Goal: Task Accomplishment & Management: Manage account settings

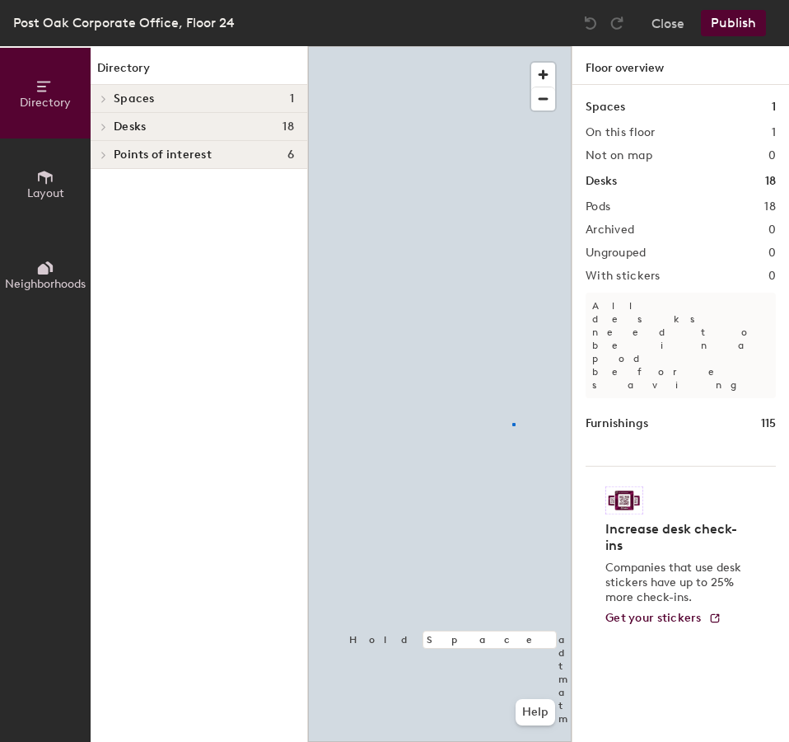
click at [512, 46] on div at bounding box center [440, 46] width 264 height 0
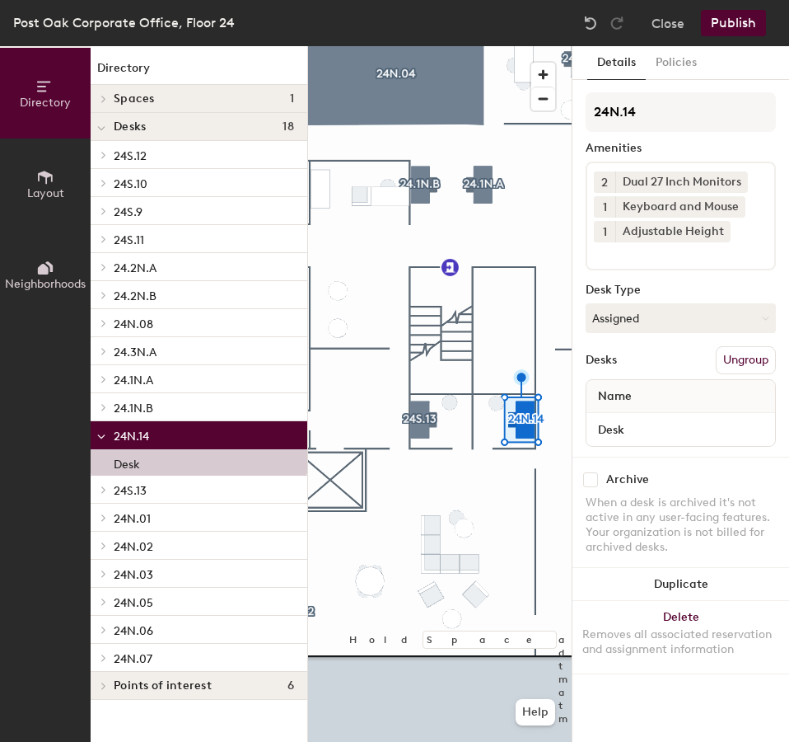
click at [655, 252] on input at bounding box center [668, 252] width 148 height 20
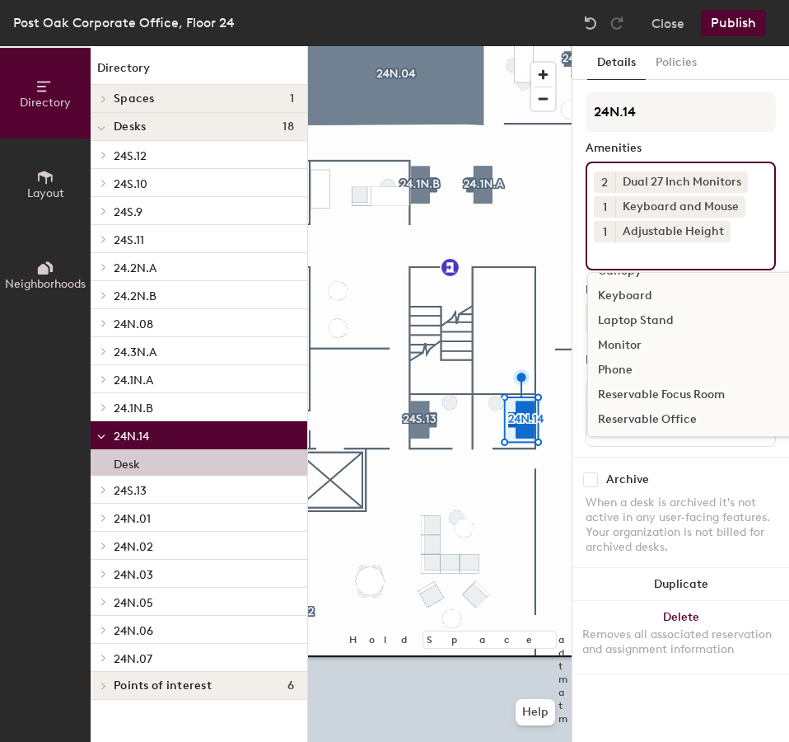
scroll to position [97, 0]
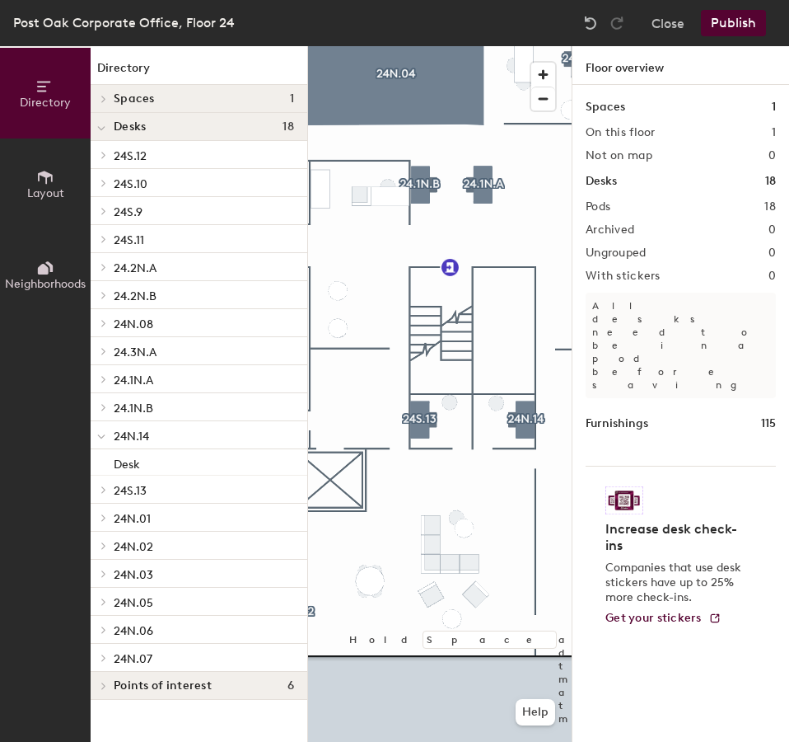
click at [716, 23] on button "Publish" at bounding box center [733, 23] width 65 height 26
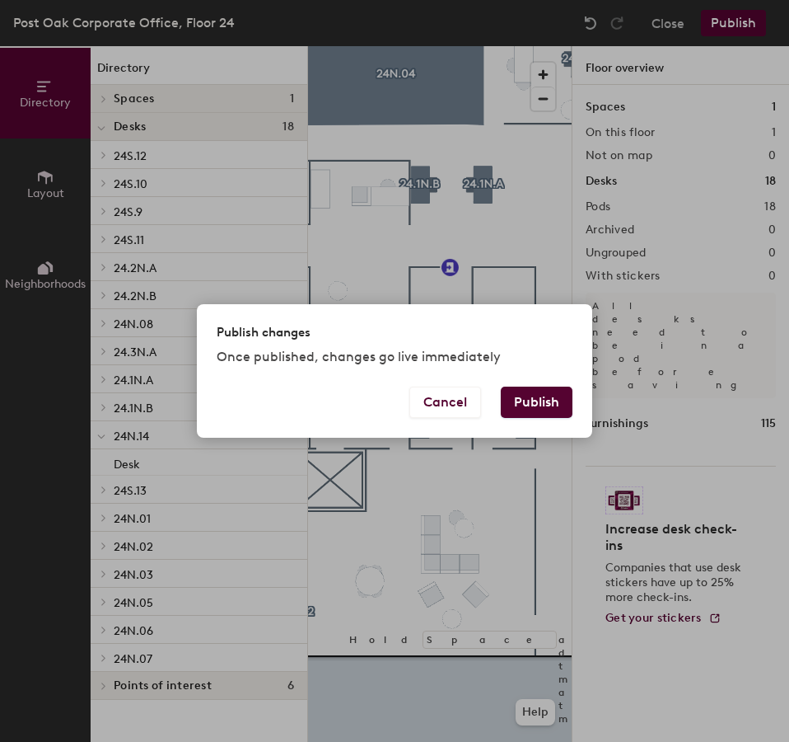
click at [545, 404] on button "Publish" at bounding box center [537, 401] width 72 height 31
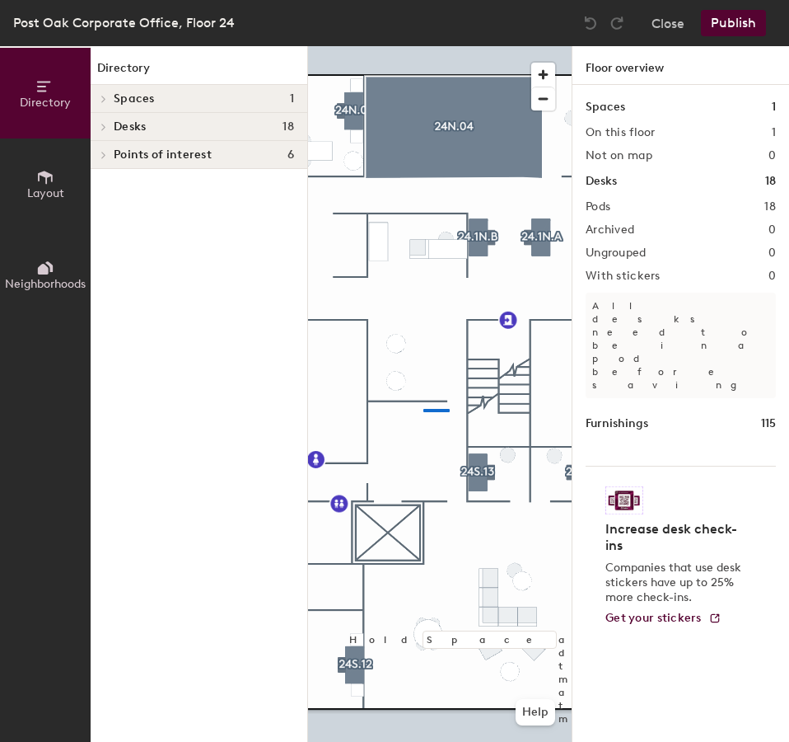
click at [424, 46] on div at bounding box center [440, 46] width 264 height 0
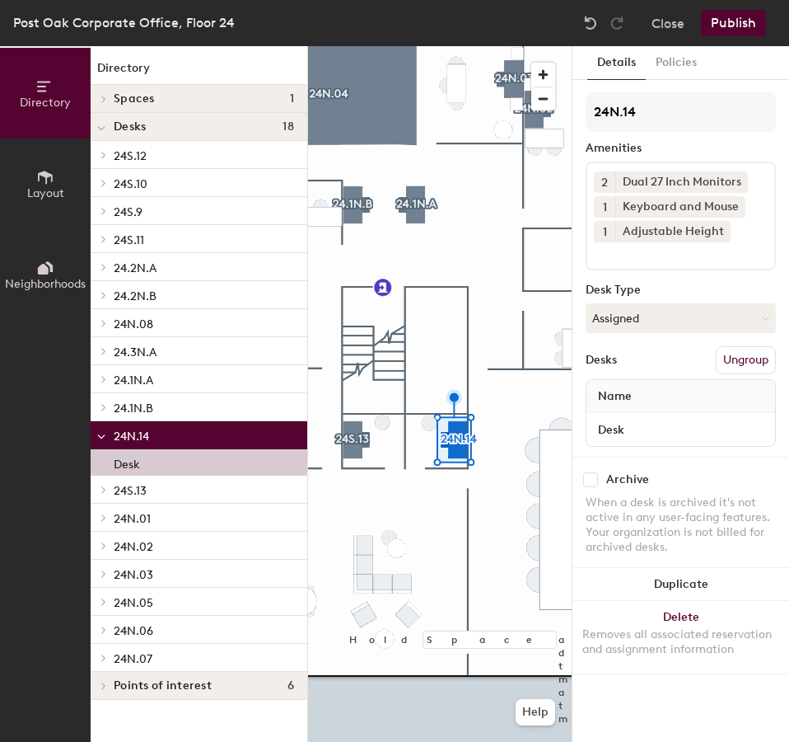
click at [674, 258] on input at bounding box center [668, 252] width 148 height 20
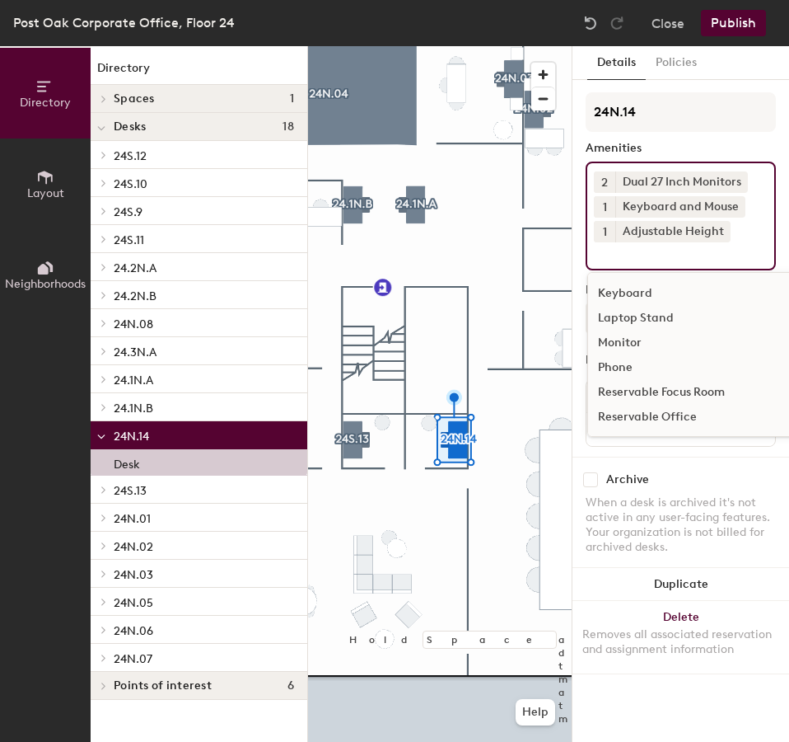
scroll to position [40, 0]
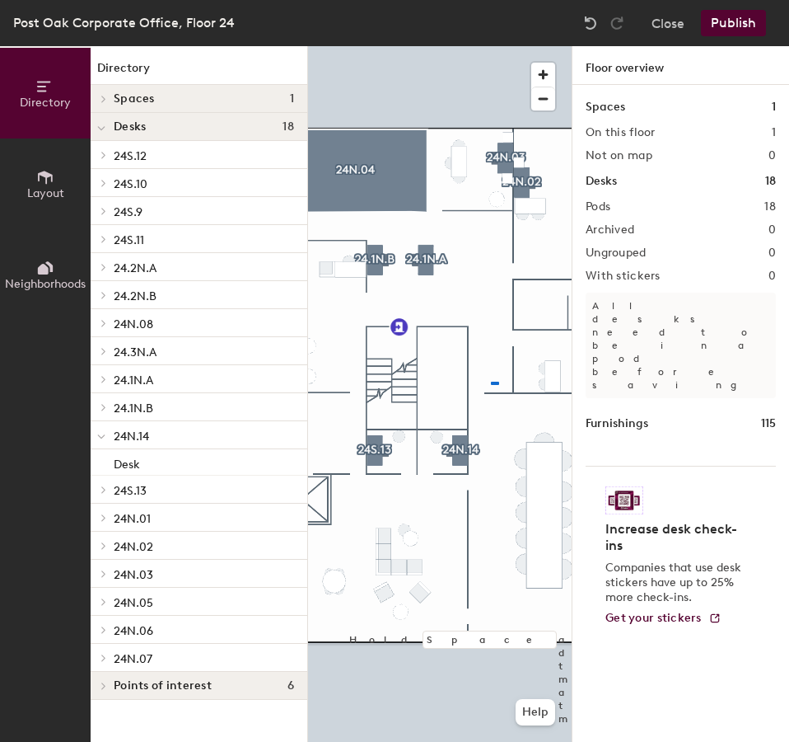
click at [490, 46] on div at bounding box center [440, 46] width 264 height 0
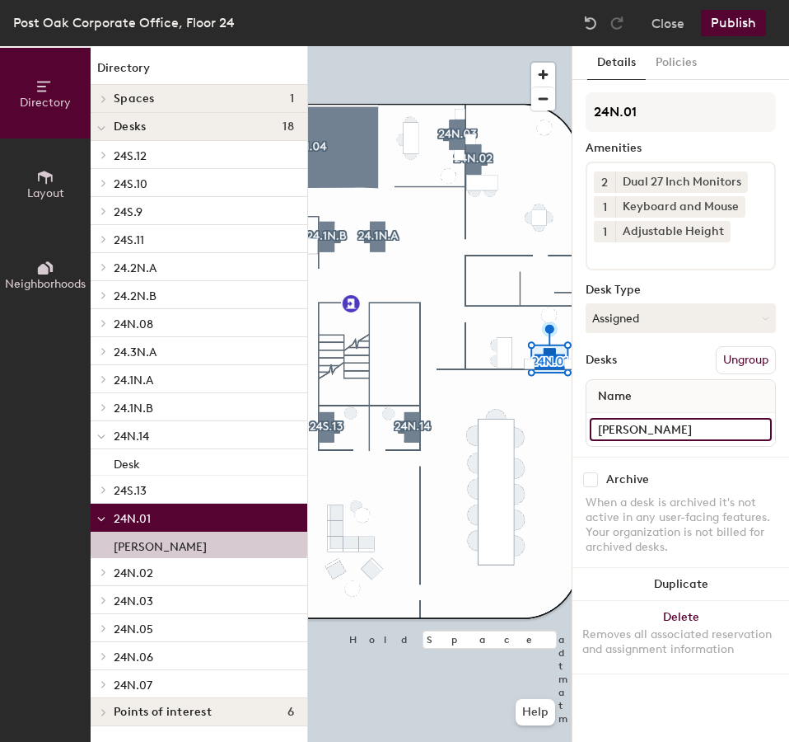
click at [690, 432] on input "[PERSON_NAME]" at bounding box center [681, 429] width 182 height 23
type input "o"
drag, startPoint x: 690, startPoint y: 432, endPoint x: 581, endPoint y: 419, distance: 109.5
click at [581, 419] on div "Details Policies 24N.01 Amenities 2 Dual 27 Inch Monitors 1 Keyboard and Mouse …" at bounding box center [681, 393] width 217 height 695
type input "Office"
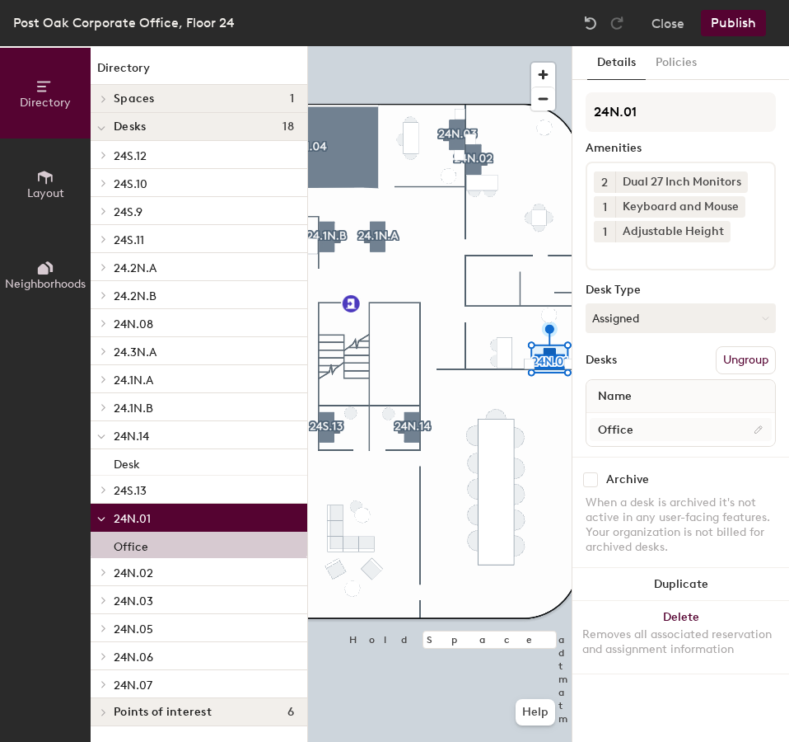
click at [470, 46] on div at bounding box center [440, 46] width 264 height 0
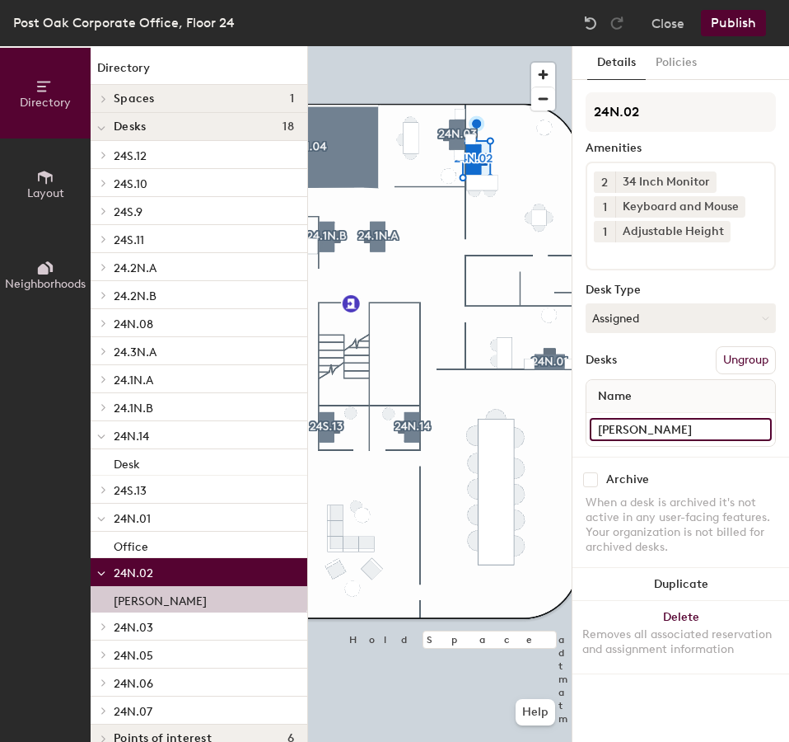
click at [700, 435] on input "[PERSON_NAME]" at bounding box center [681, 429] width 182 height 23
paste input "Office"
type input "Office"
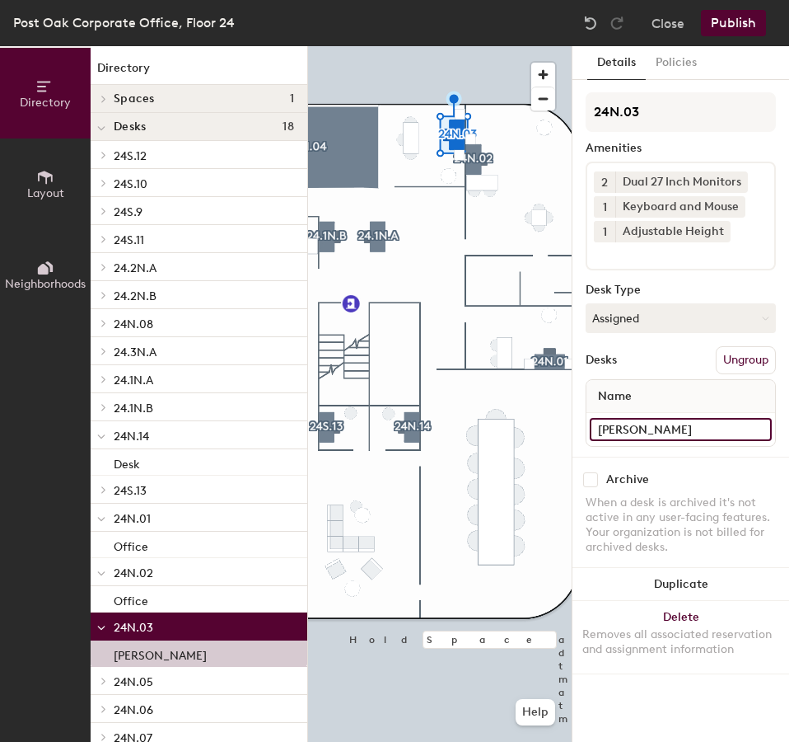
click at [711, 433] on input "[PERSON_NAME]" at bounding box center [681, 429] width 182 height 23
paste input "Office"
type input "Office"
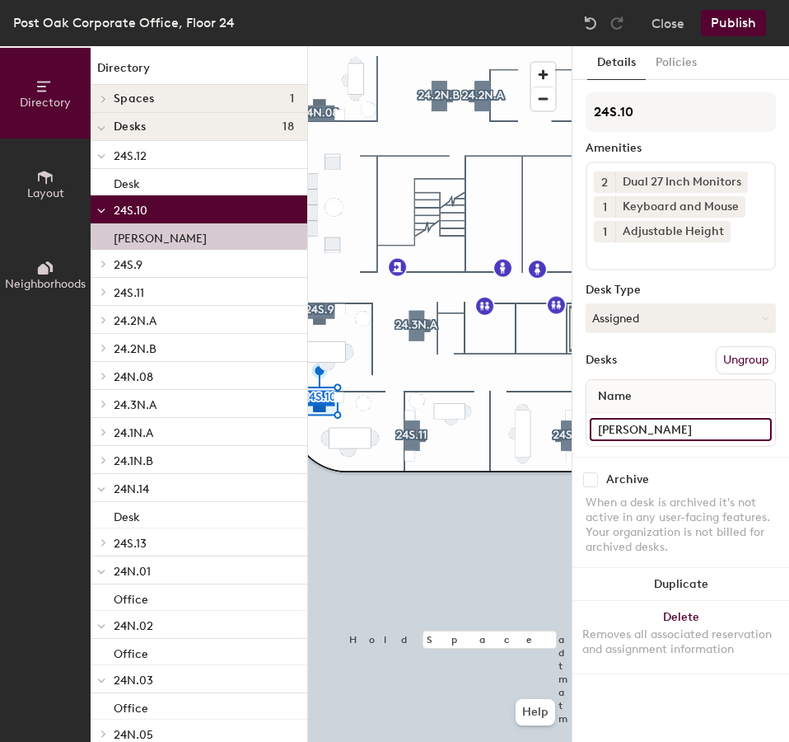
click at [704, 435] on input "[PERSON_NAME]" at bounding box center [681, 429] width 182 height 23
paste input "Office"
type input "Office"
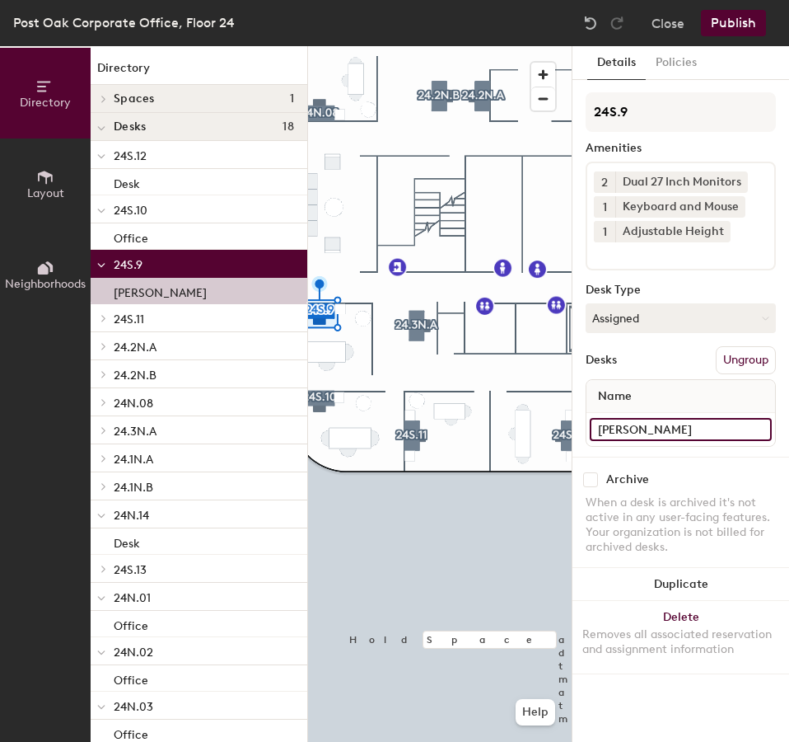
click at [714, 426] on input "[PERSON_NAME]" at bounding box center [681, 429] width 182 height 23
paste input "Office"
type input "Office"
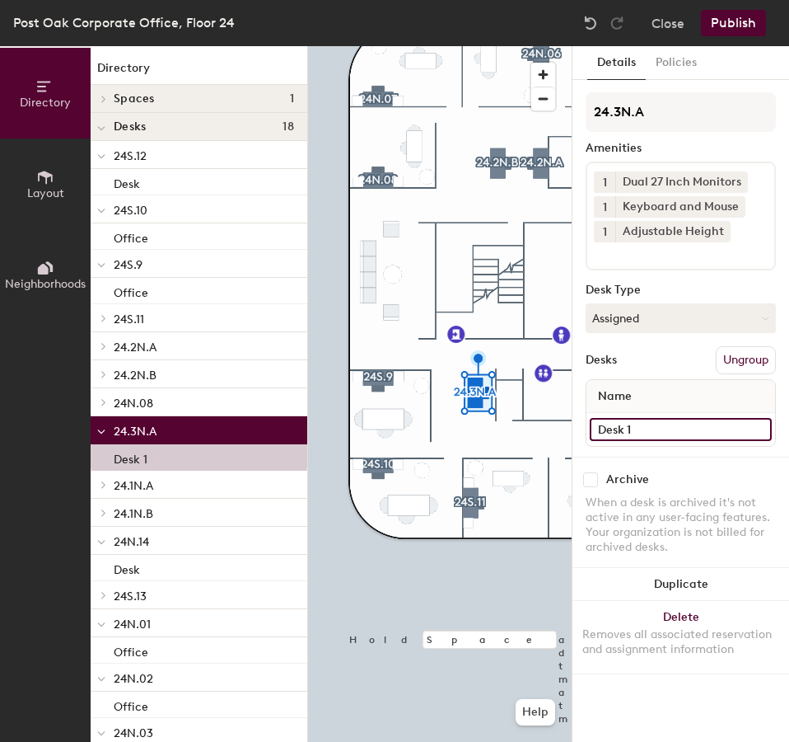
click at [668, 427] on input "Desk 1" at bounding box center [681, 429] width 182 height 23
click at [668, 428] on input "Desk 1" at bounding box center [681, 429] width 182 height 23
click at [667, 431] on input "Desk 1" at bounding box center [681, 429] width 182 height 23
click at [664, 434] on input "Desk 1" at bounding box center [681, 429] width 182 height 23
type input "Desk"
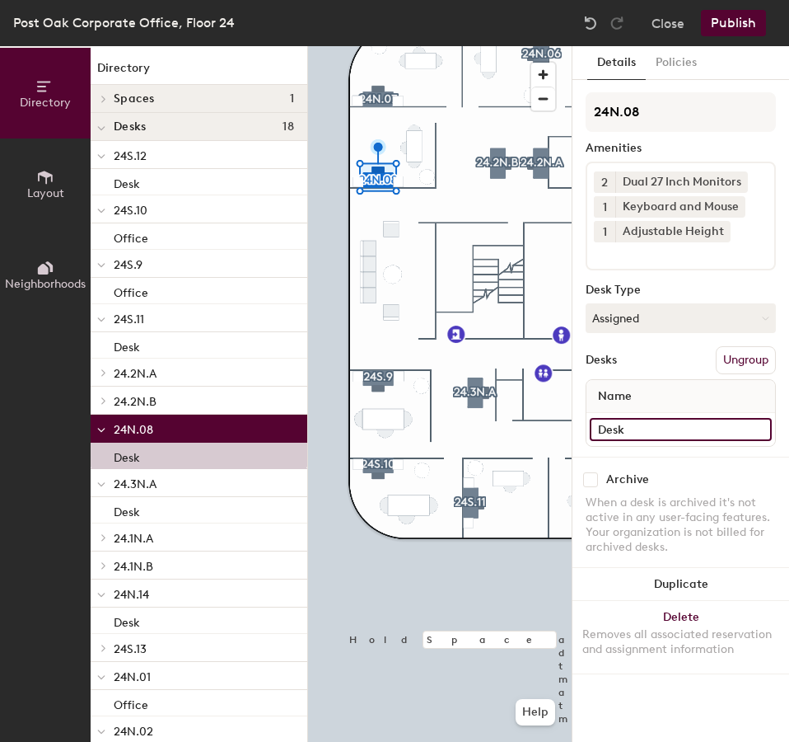
click at [668, 432] on input "Desk" at bounding box center [681, 429] width 182 height 23
paste input "Office"
type input "Office"
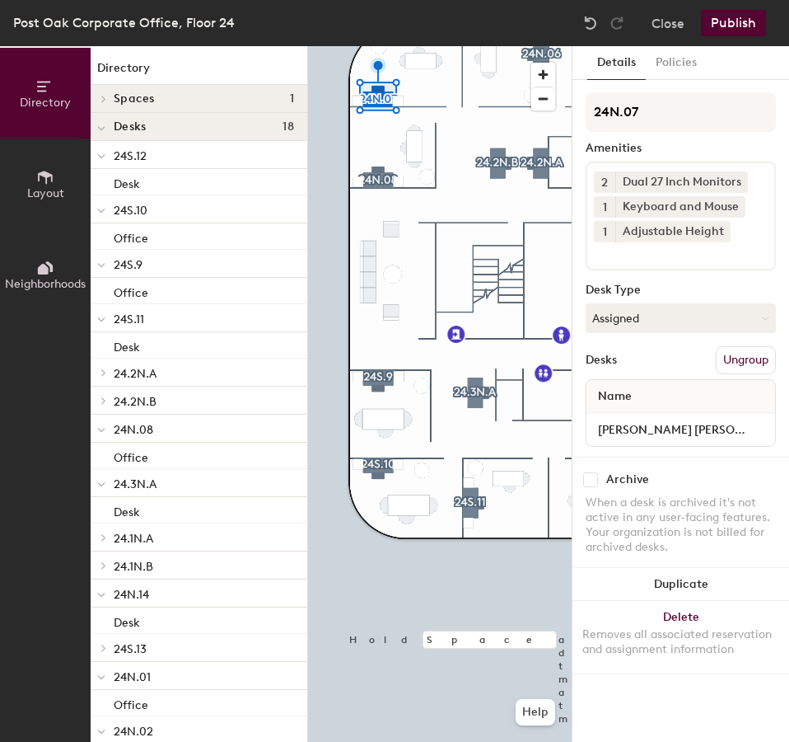
click at [690, 441] on div "[PERSON_NAME] [PERSON_NAME]" at bounding box center [681, 429] width 189 height 33
click at [690, 423] on input "[PERSON_NAME] [PERSON_NAME]" at bounding box center [681, 429] width 182 height 23
paste input "Office"
type input "Office"
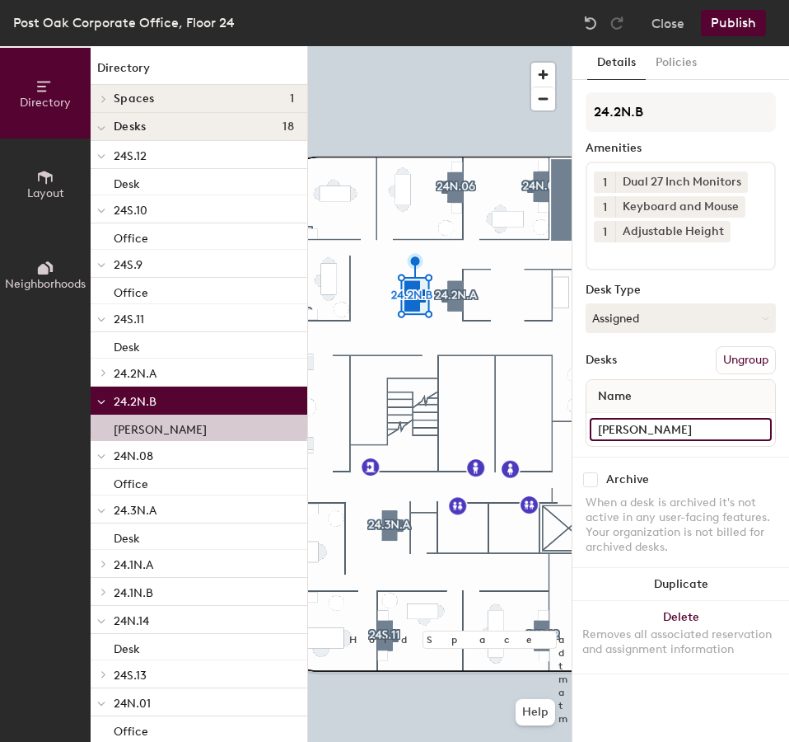
click at [705, 428] on input "[PERSON_NAME]" at bounding box center [681, 429] width 182 height 23
paste input "Office"
type input "Office"
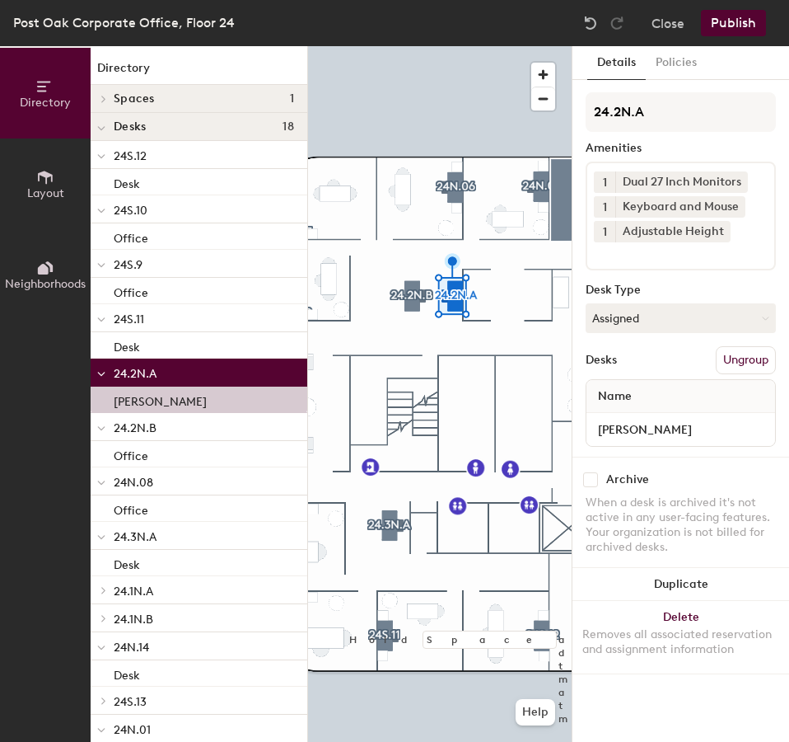
click at [698, 441] on div "[PERSON_NAME]" at bounding box center [681, 429] width 189 height 33
click at [704, 425] on input "[PERSON_NAME]" at bounding box center [681, 429] width 182 height 23
paste input "Office"
type input "Office"
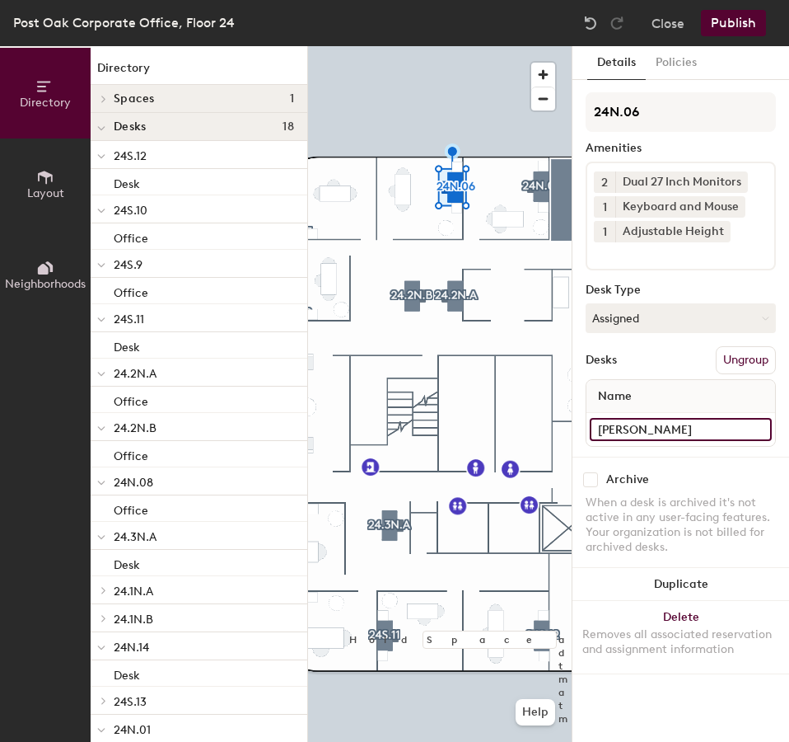
click at [700, 435] on input "[PERSON_NAME]" at bounding box center [681, 429] width 182 height 23
paste input "Office"
type input "Office"
click at [653, 426] on input "Desk" at bounding box center [681, 429] width 182 height 23
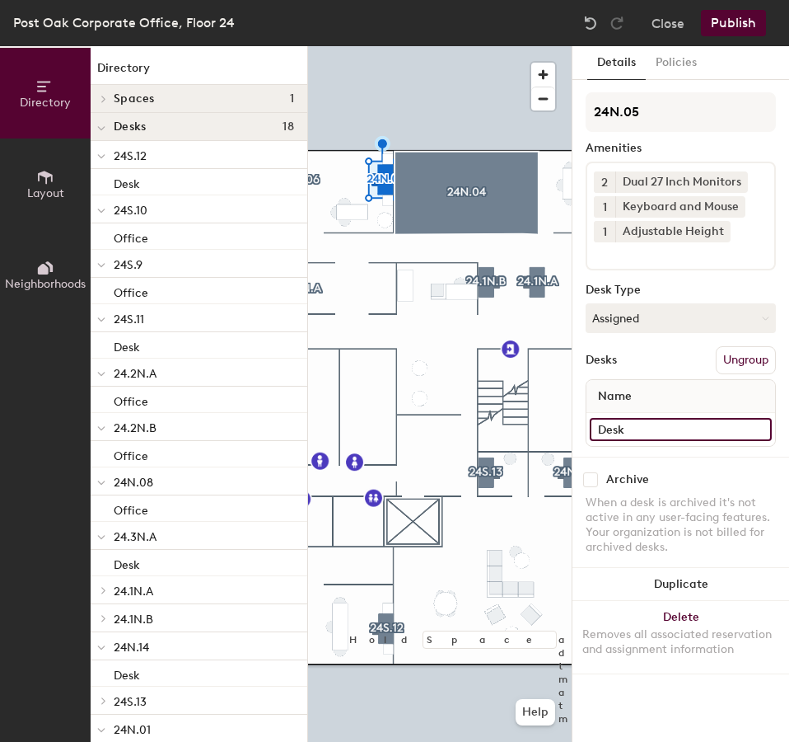
click at [655, 433] on input "Desk" at bounding box center [681, 429] width 182 height 23
paste input "Office"
type input "Office"
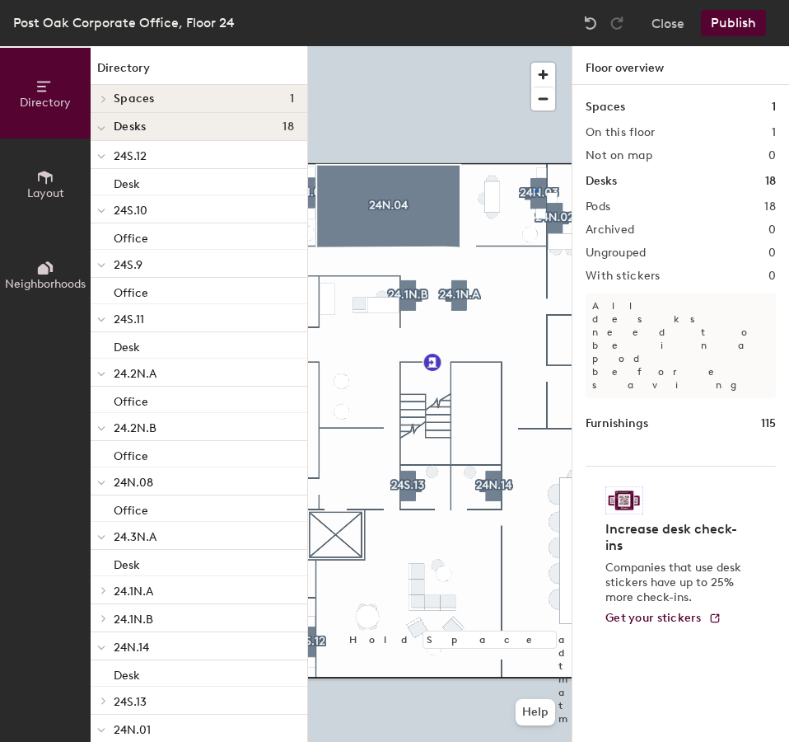
click at [535, 46] on div at bounding box center [440, 46] width 264 height 0
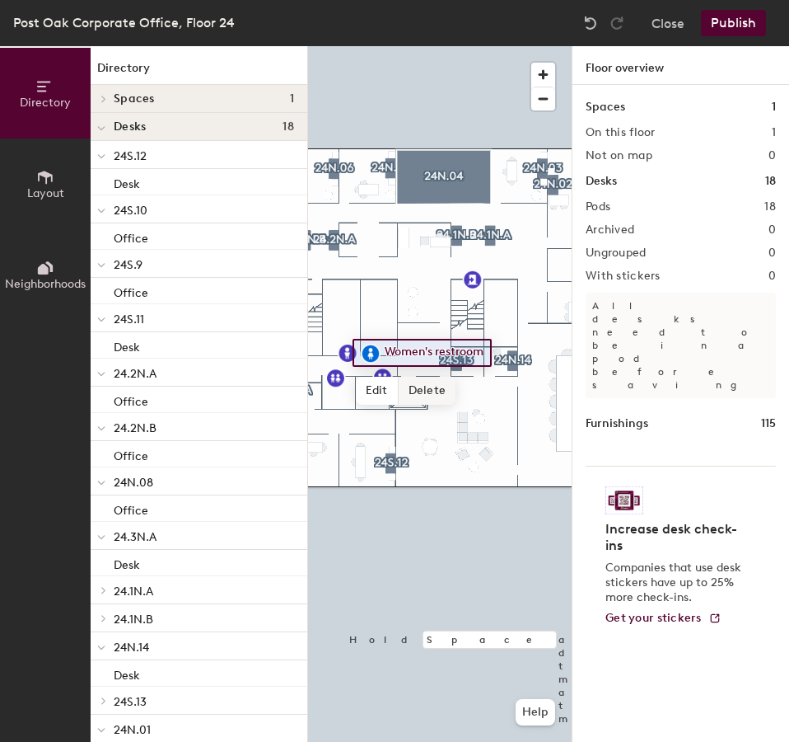
click at [453, 380] on span "Delete" at bounding box center [428, 391] width 58 height 28
click at [368, 46] on div at bounding box center [440, 46] width 264 height 0
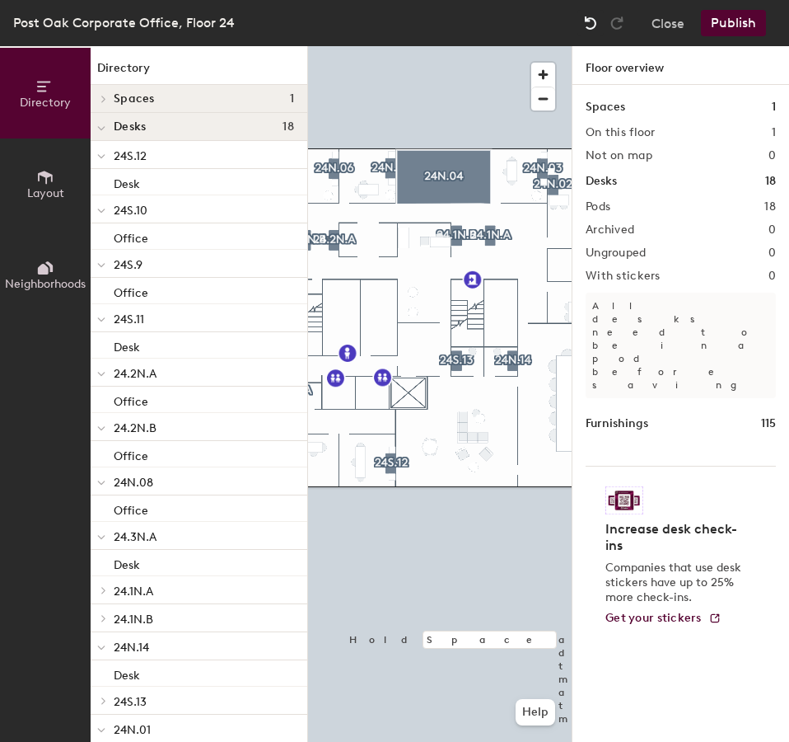
click at [585, 30] on img at bounding box center [591, 23] width 16 height 16
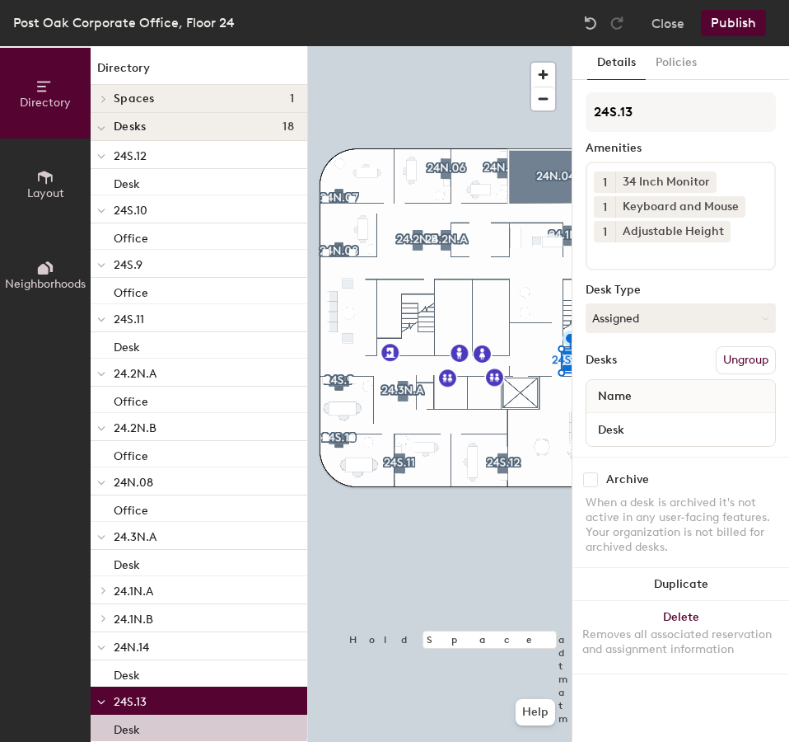
click at [412, 46] on div at bounding box center [440, 46] width 264 height 0
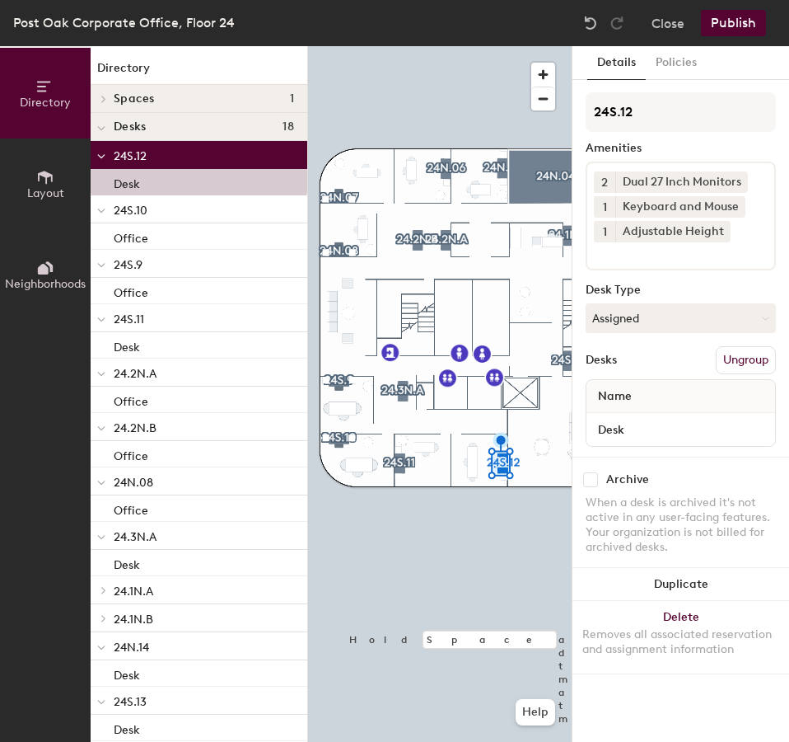
click at [400, 46] on div at bounding box center [440, 46] width 264 height 0
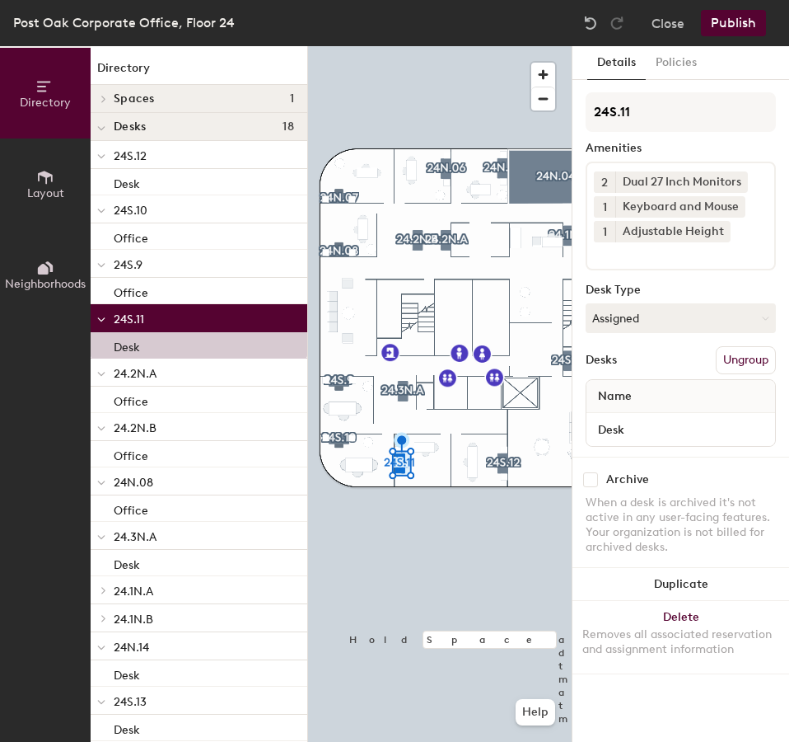
click at [653, 417] on div "Desk" at bounding box center [681, 429] width 189 height 33
click at [650, 424] on input "Desk" at bounding box center [681, 429] width 182 height 23
paste input "Office"
type input "Office"
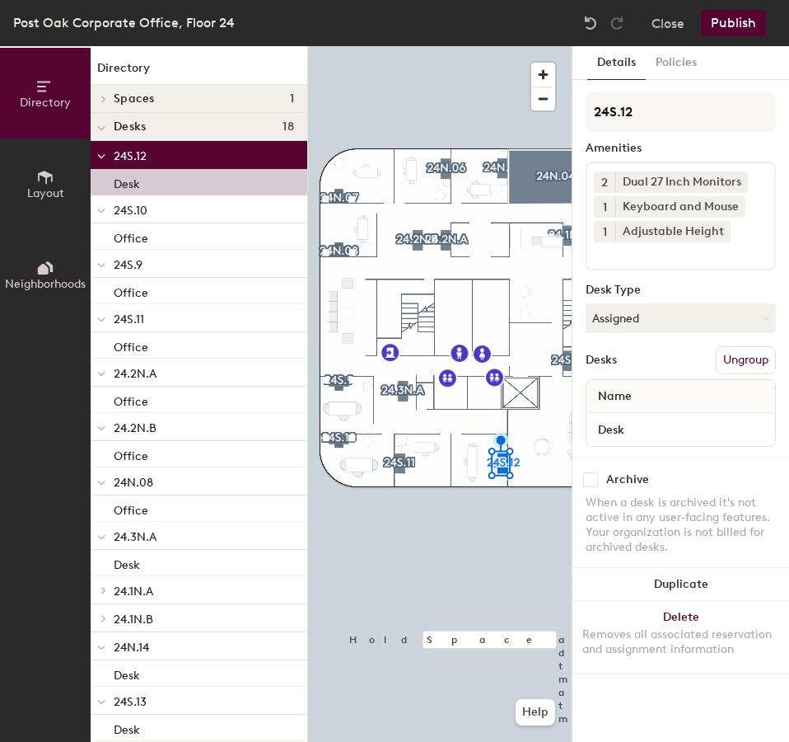
click at [636, 417] on div "Desk" at bounding box center [681, 429] width 189 height 33
click at [642, 427] on input "Desk" at bounding box center [681, 429] width 182 height 23
paste input "Office"
type input "Office"
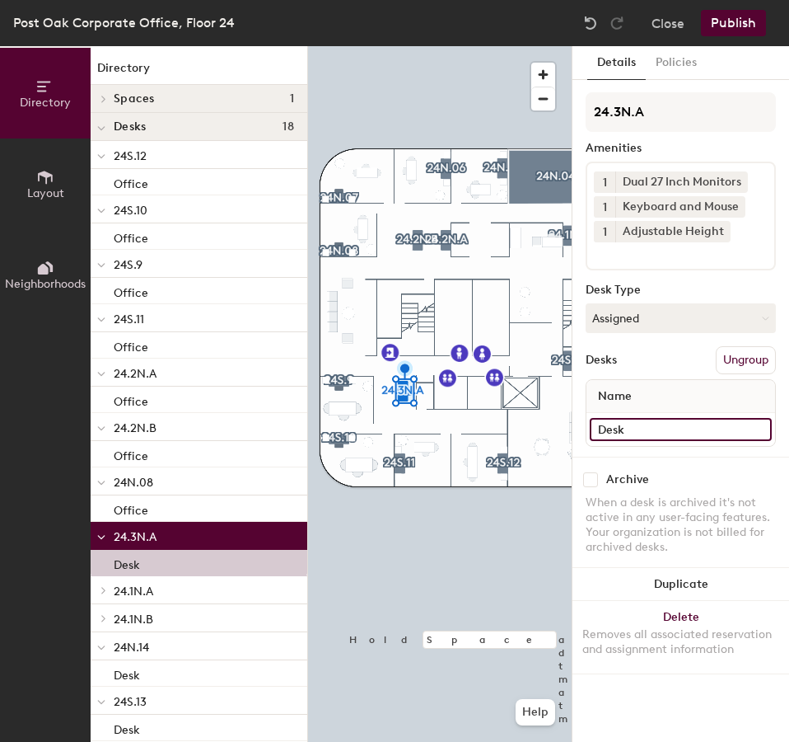
drag, startPoint x: 645, startPoint y: 425, endPoint x: 590, endPoint y: 432, distance: 55.6
click at [590, 432] on input "Desk" at bounding box center [681, 429] width 182 height 23
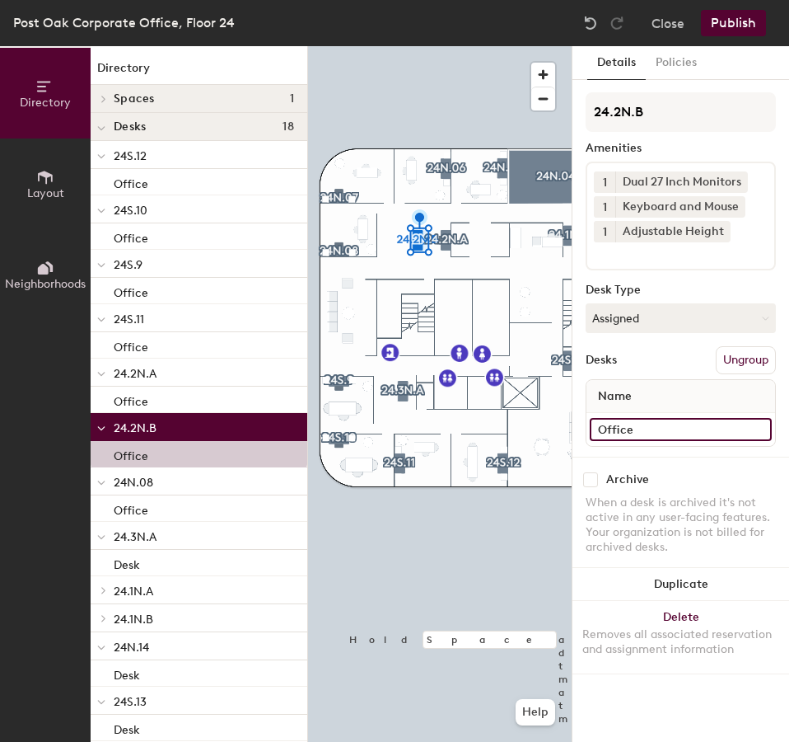
click at [644, 430] on input "Office" at bounding box center [681, 429] width 182 height 23
paste input "Desk"
type input "Desk"
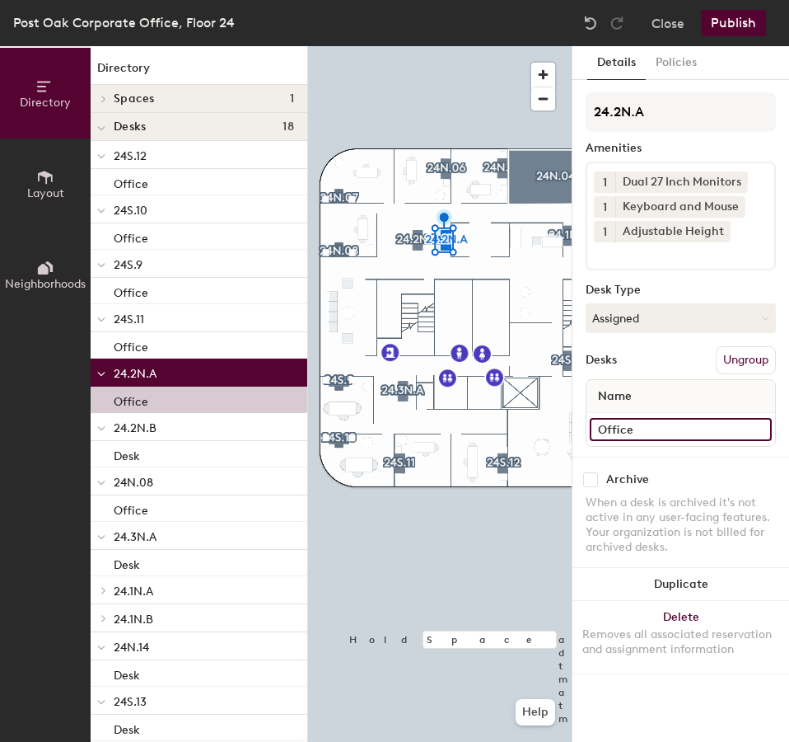
click at [650, 426] on input "Office" at bounding box center [681, 429] width 182 height 23
paste input "Desk"
type input "Desk"
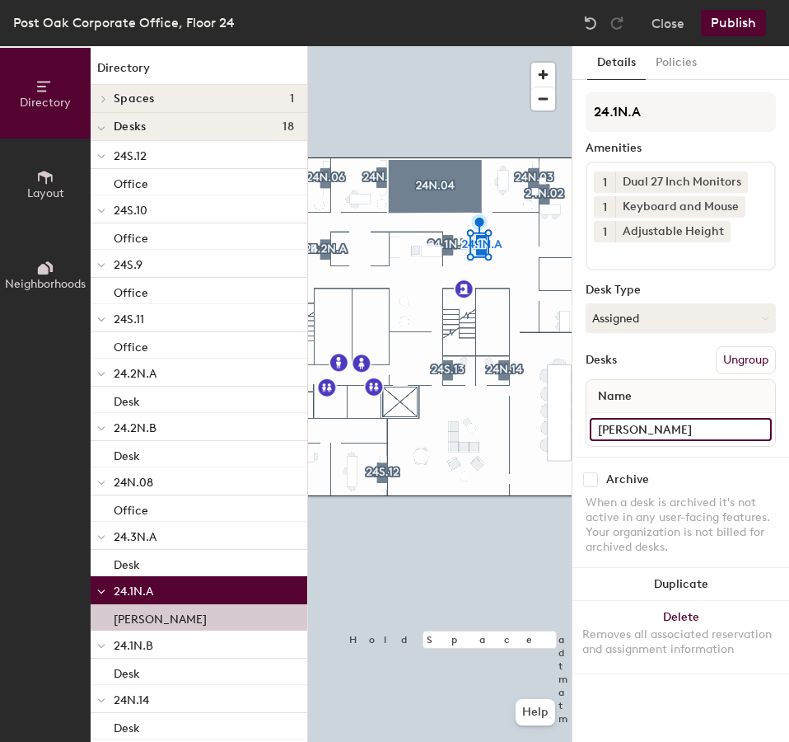
click at [690, 423] on input "[PERSON_NAME]" at bounding box center [681, 429] width 182 height 23
paste input "Desk"
type input "Desk"
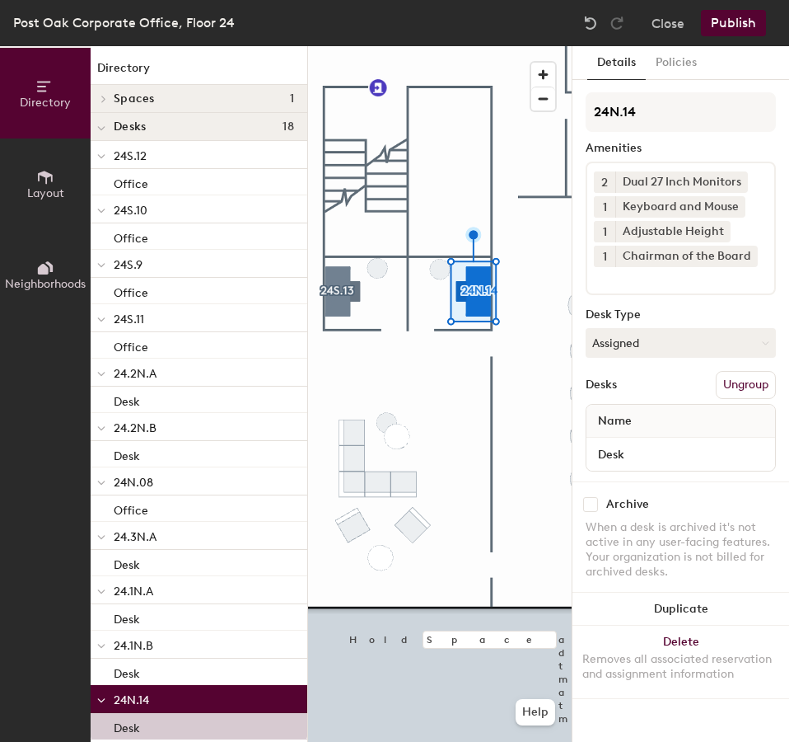
click at [342, 46] on div at bounding box center [440, 46] width 264 height 0
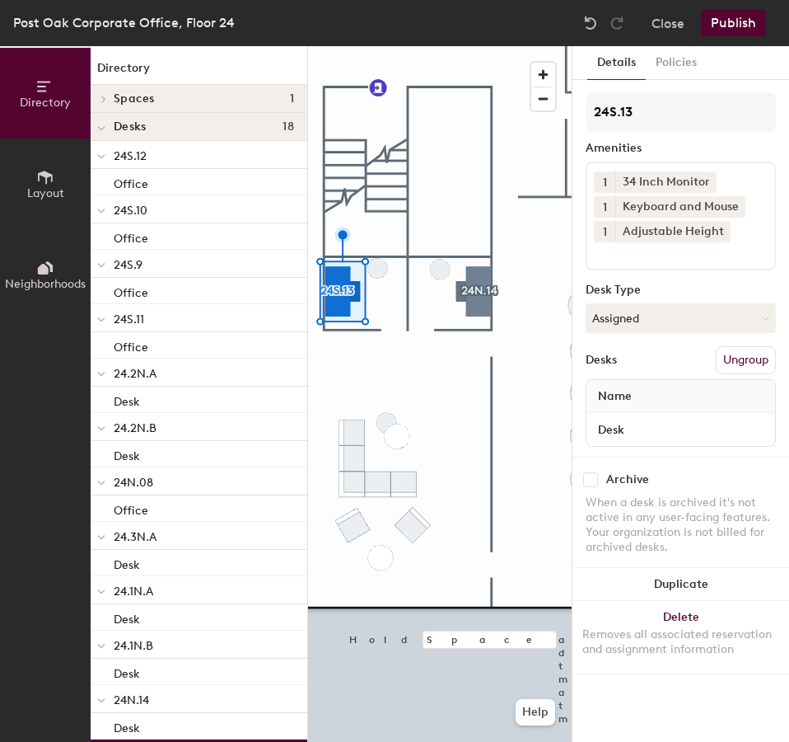
click at [656, 250] on input at bounding box center [668, 252] width 148 height 20
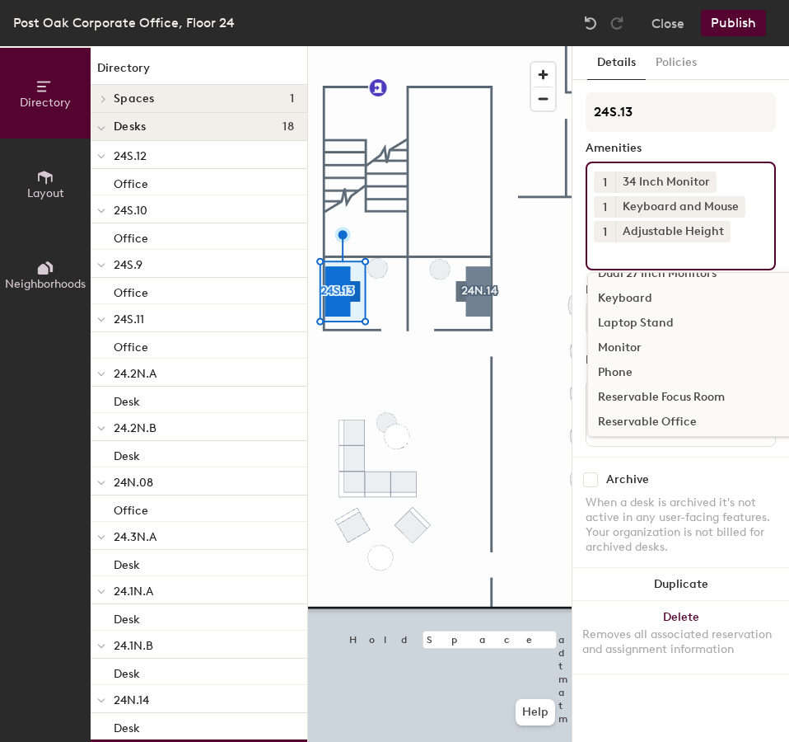
scroll to position [122, 0]
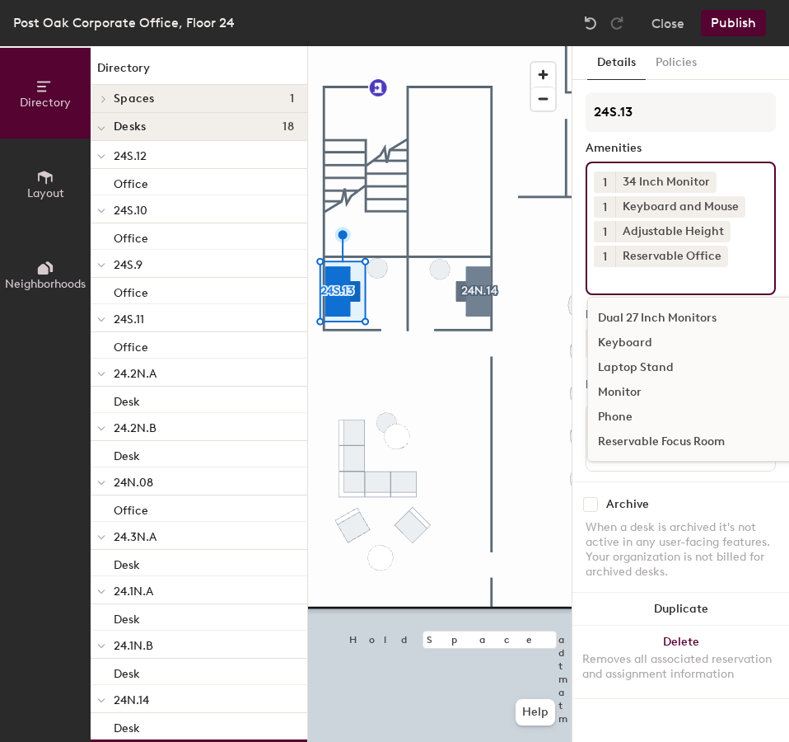
scroll to position [97, 0]
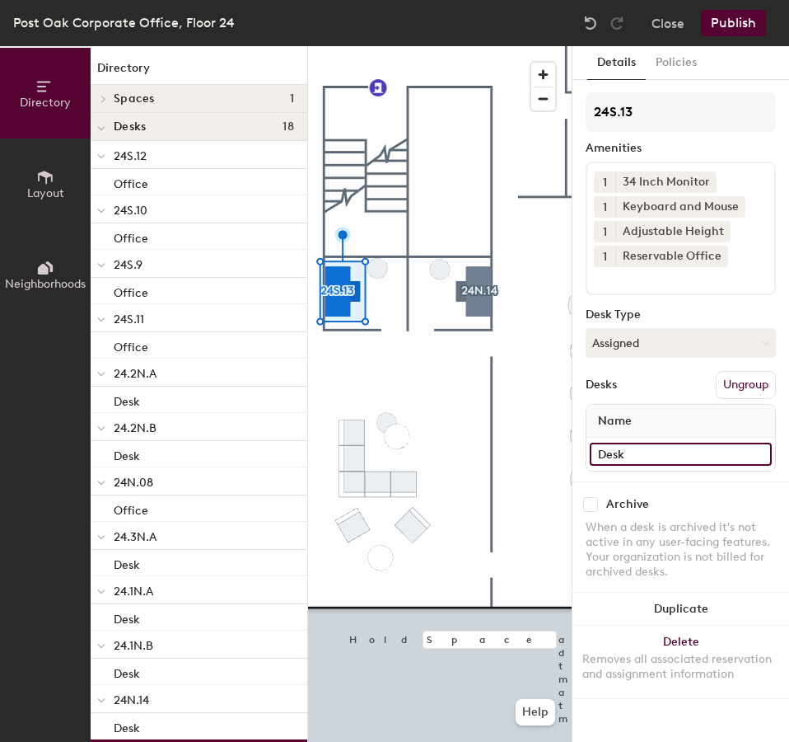
click at [643, 446] on input "Desk" at bounding box center [681, 453] width 182 height 23
paste input "Desk"
type input "D"
type input "Office"
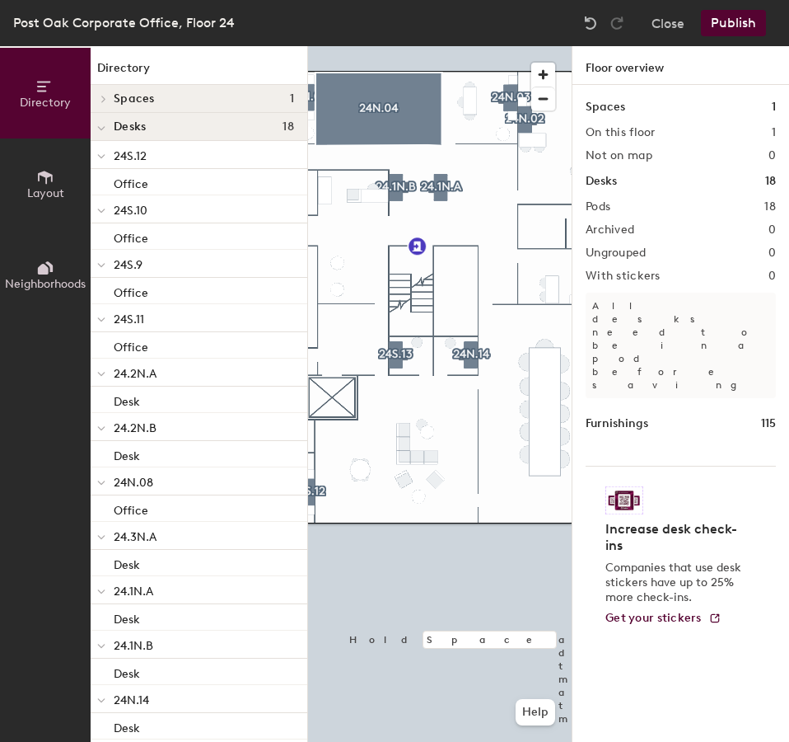
click at [595, 377] on div "Directory Layout Neighborhoods Directory Spaces 1 24N.04 Desks 18 24S.12 Office…" at bounding box center [394, 393] width 789 height 695
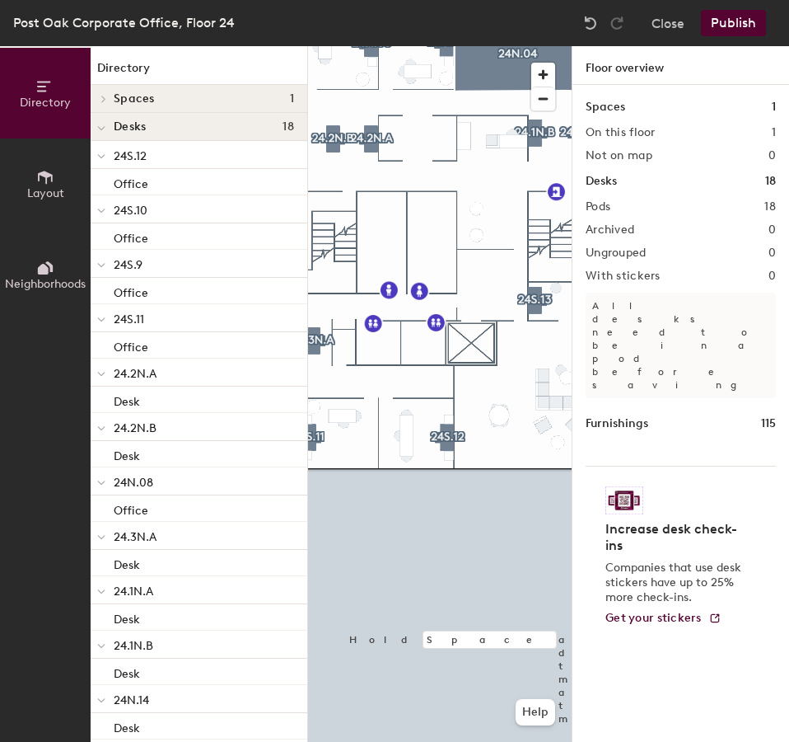
click at [498, 46] on div at bounding box center [440, 46] width 264 height 0
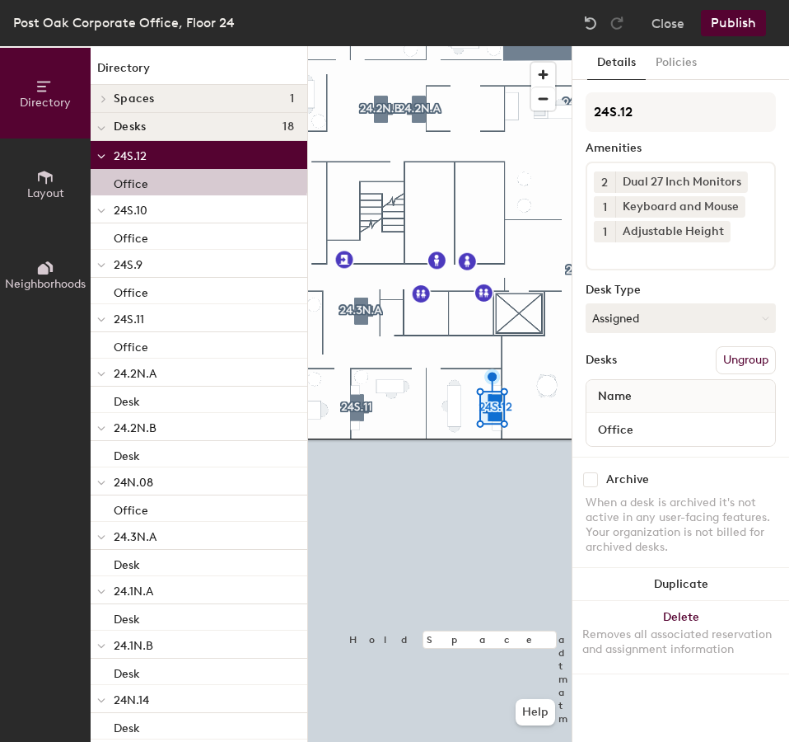
click at [364, 46] on div at bounding box center [440, 46] width 264 height 0
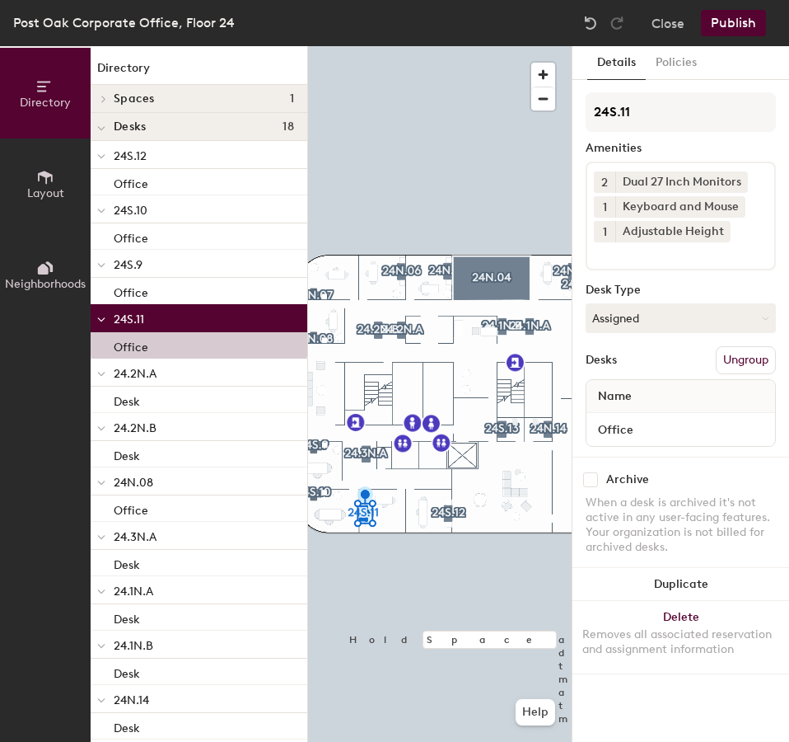
click at [752, 12] on button "Publish" at bounding box center [733, 23] width 65 height 26
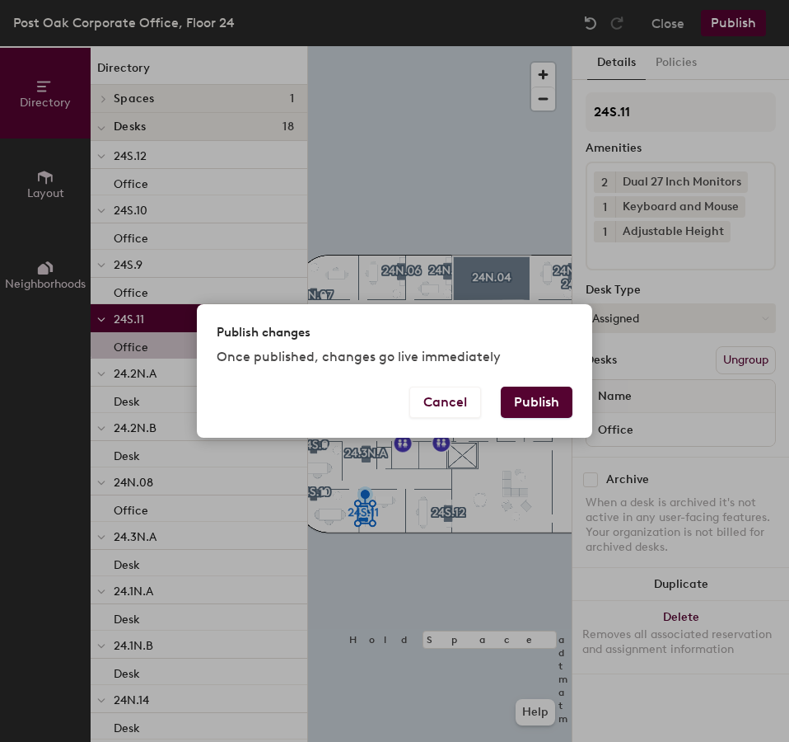
click at [547, 396] on button "Publish" at bounding box center [537, 401] width 72 height 31
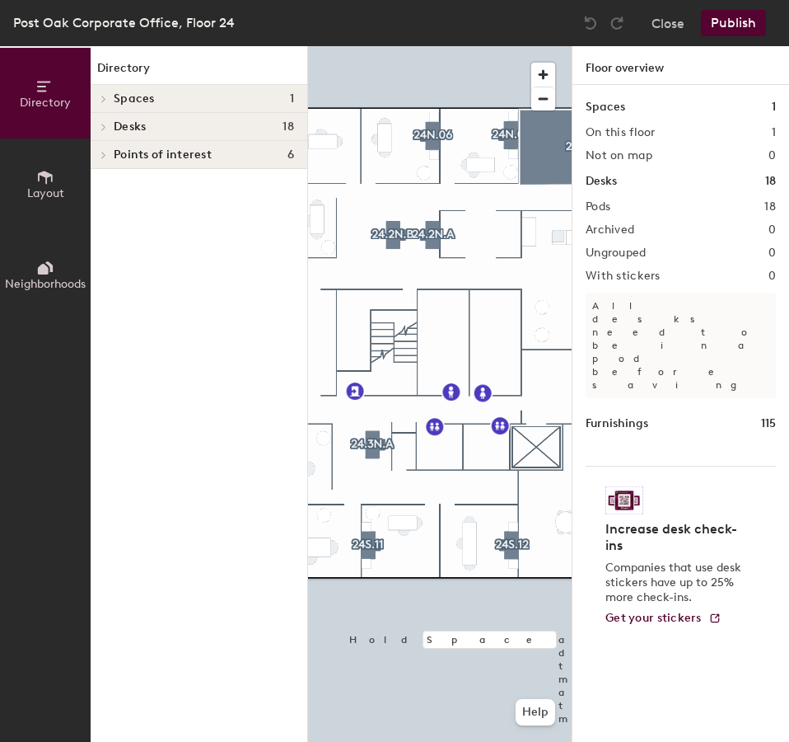
click at [40, 182] on icon at bounding box center [45, 177] width 18 height 18
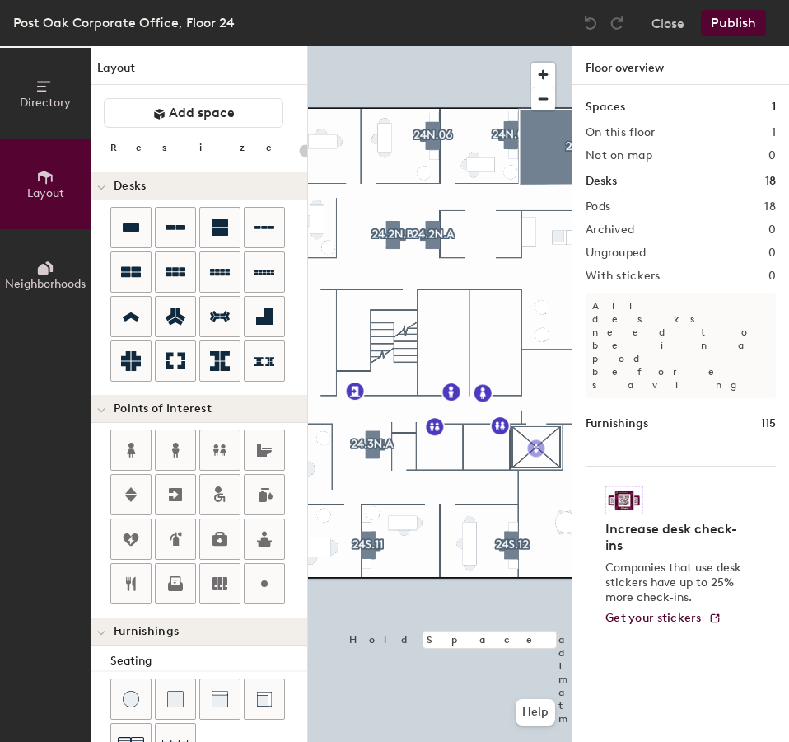
click at [536, 448] on div "Directory Layout Neighborhoods Layout Add space Resize Desks Points of Interest…" at bounding box center [394, 393] width 789 height 695
click at [549, 488] on span "Done" at bounding box center [567, 485] width 49 height 28
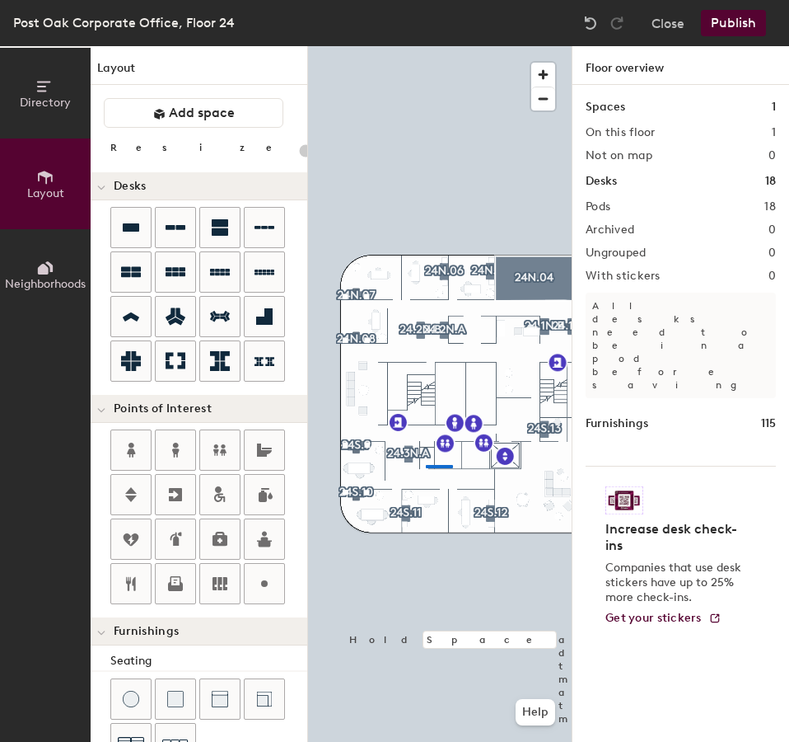
click at [426, 46] on div at bounding box center [440, 46] width 264 height 0
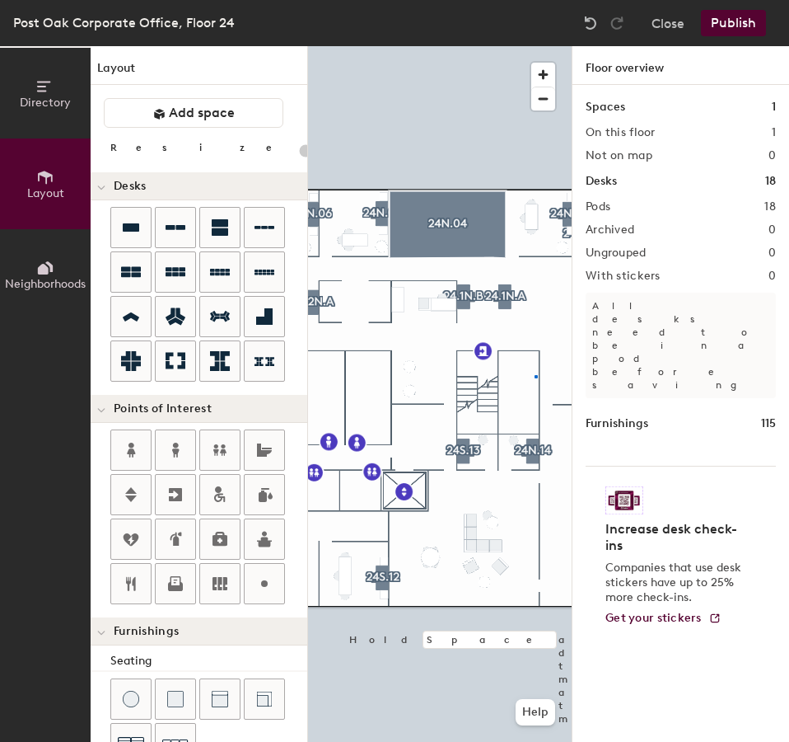
click at [535, 46] on div at bounding box center [440, 46] width 264 height 0
click at [759, 20] on button "Publish" at bounding box center [733, 23] width 65 height 26
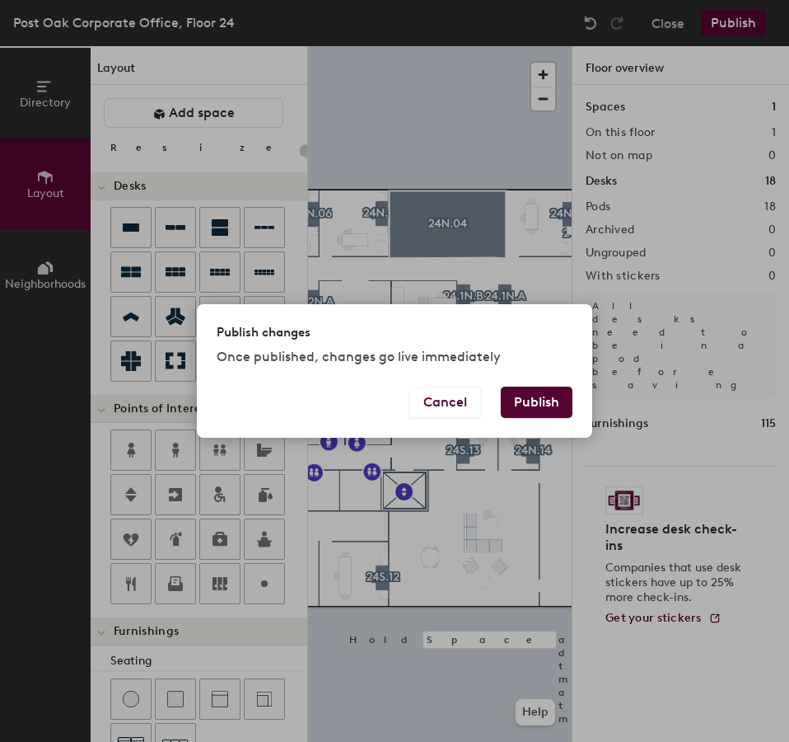
click at [550, 405] on button "Publish" at bounding box center [537, 401] width 72 height 31
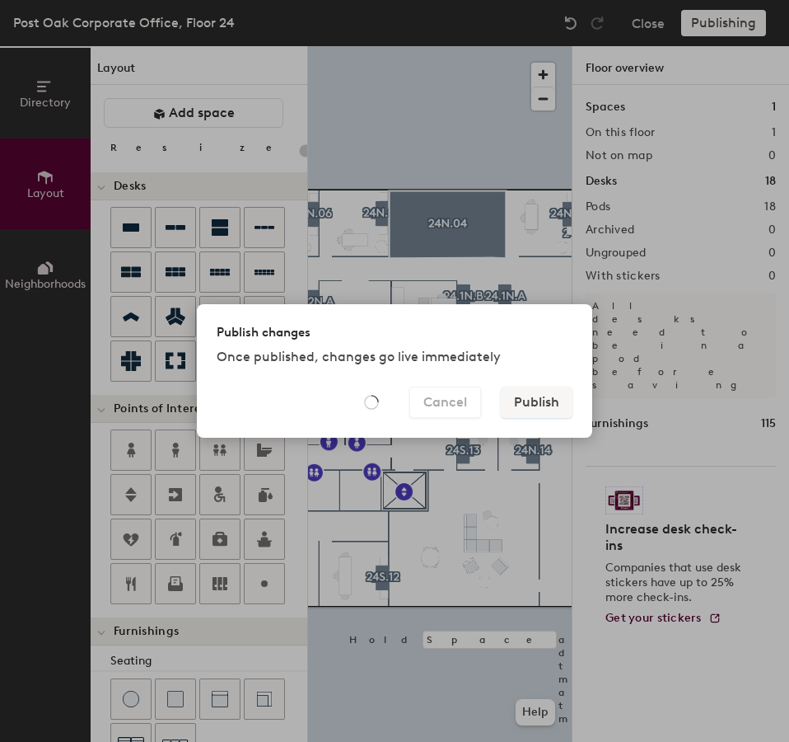
type input "20"
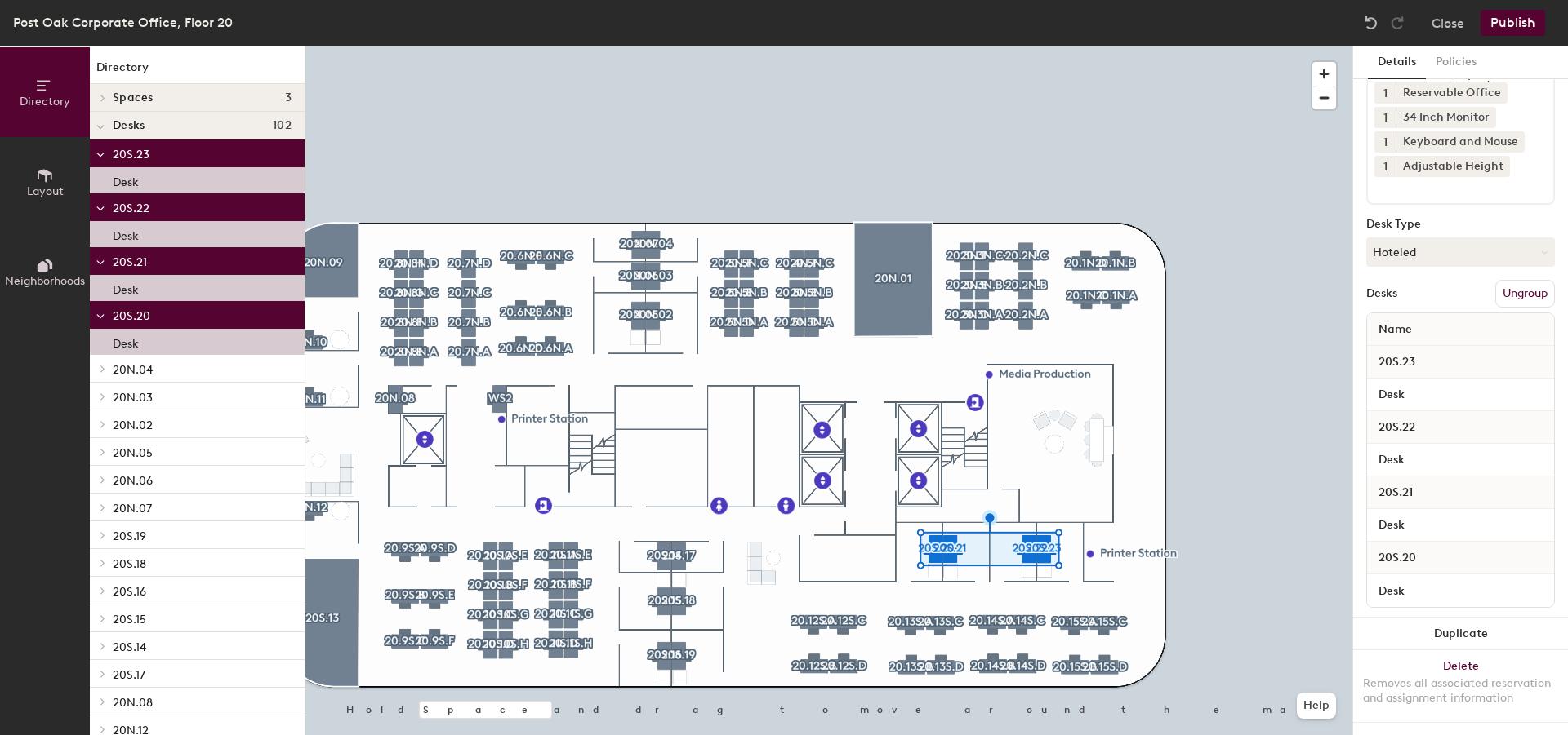
scroll to position [127, 0]
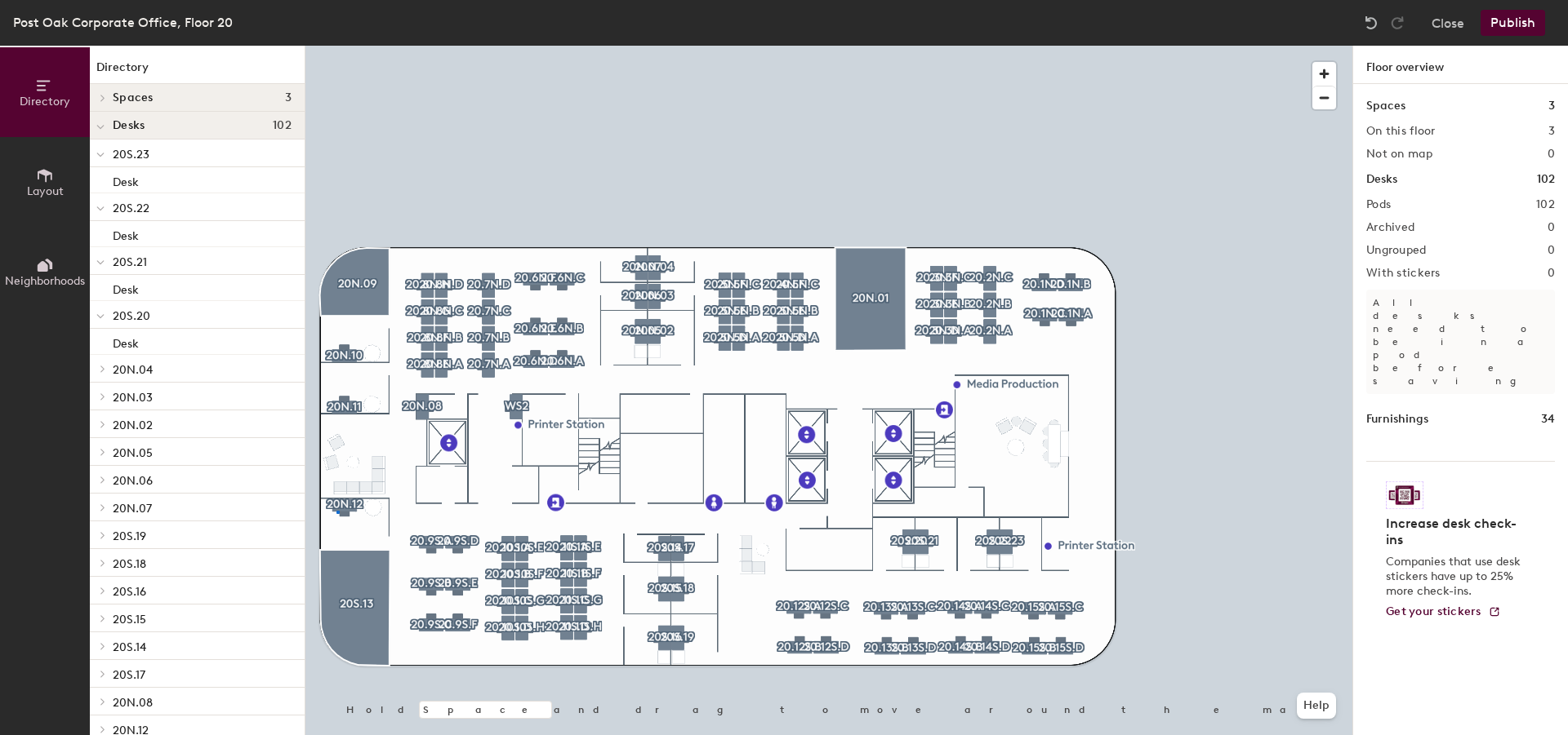
click at [336, 46] on div at bounding box center [829, 46] width 1047 height 0
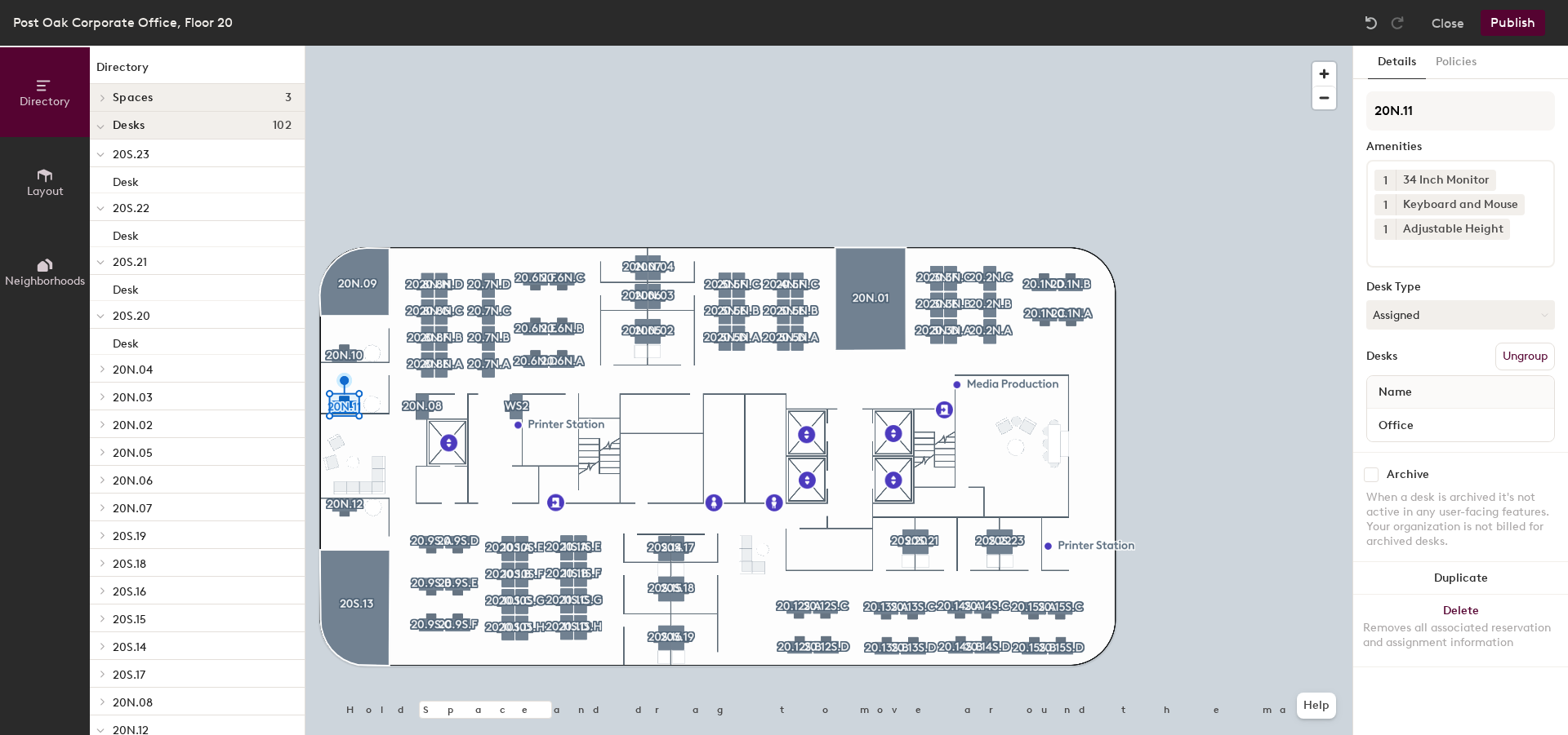
click at [346, 46] on div at bounding box center [829, 46] width 1047 height 0
click at [638, 46] on div at bounding box center [829, 46] width 1047 height 0
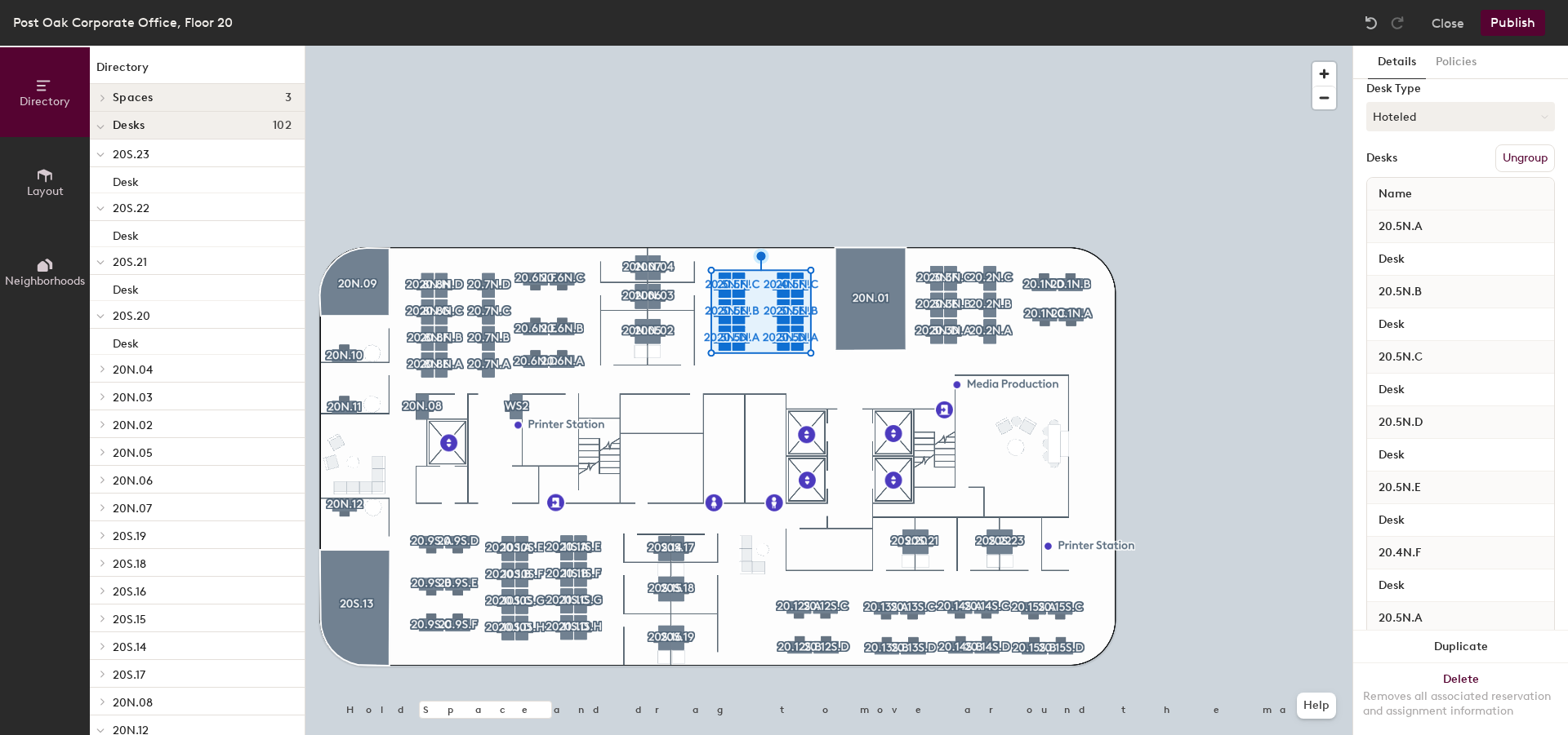
scroll to position [245, 0]
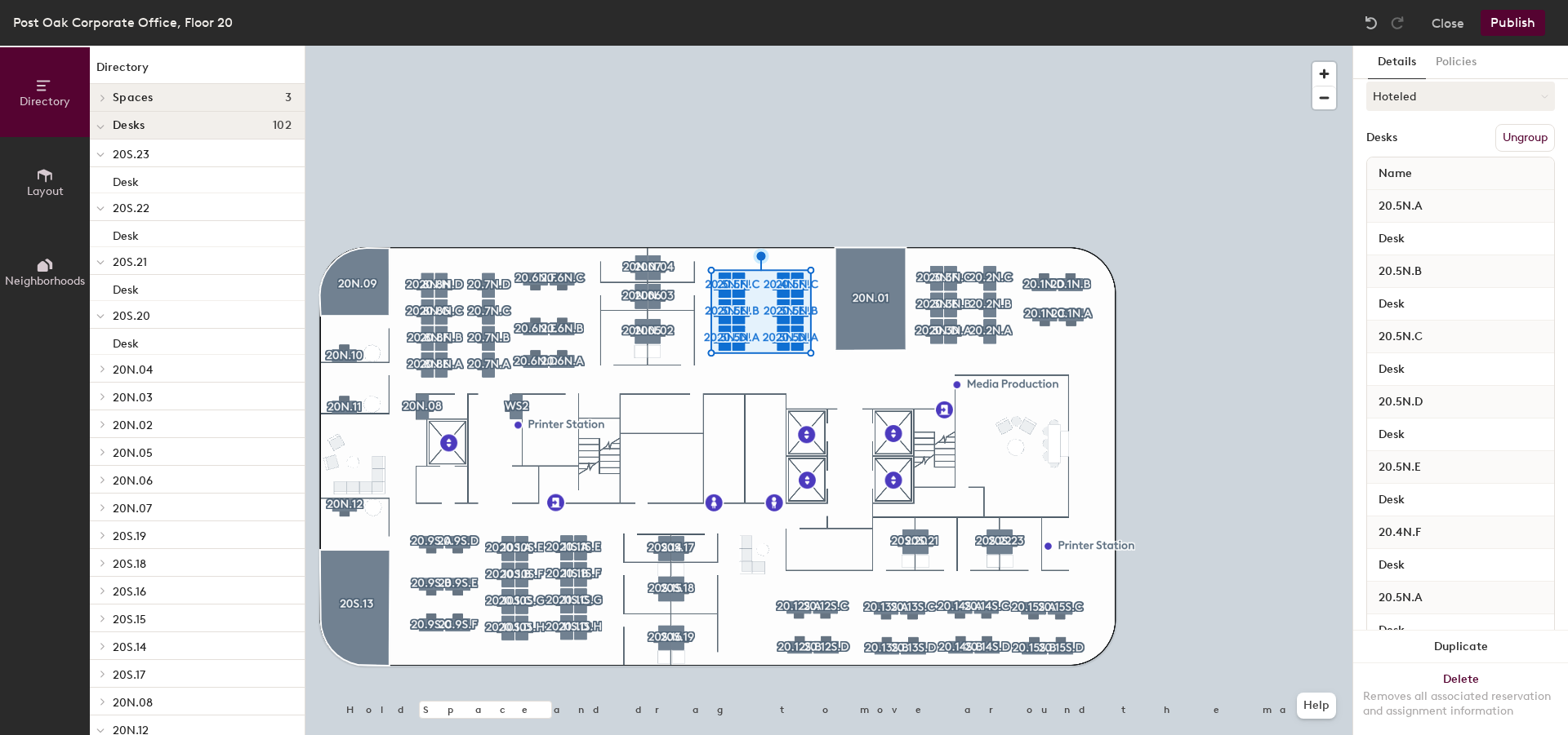
click at [782, 25] on button "Publish" at bounding box center [1512, 23] width 64 height 26
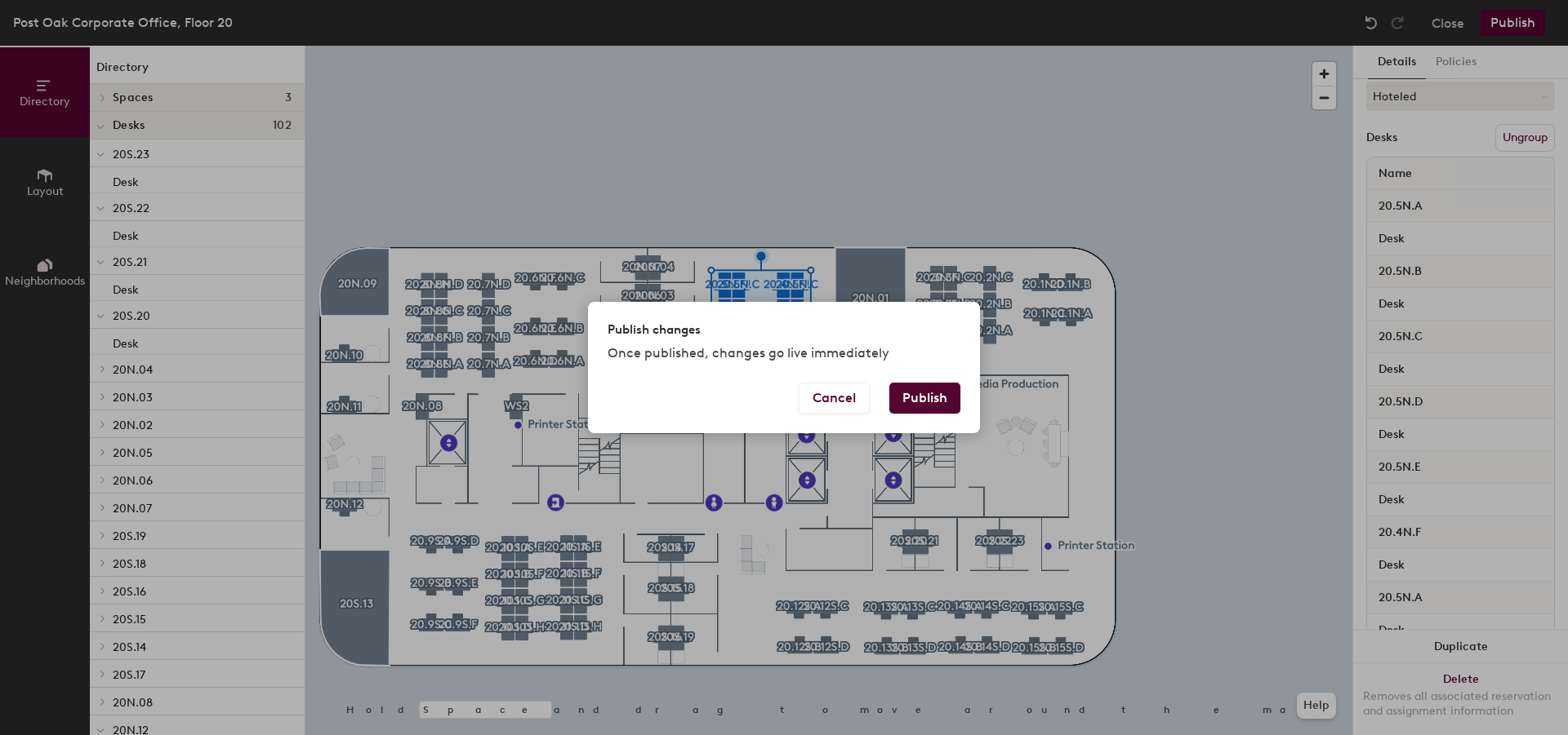
click at [782, 396] on button "Publish" at bounding box center [925, 397] width 71 height 31
